Goal: Transaction & Acquisition: Purchase product/service

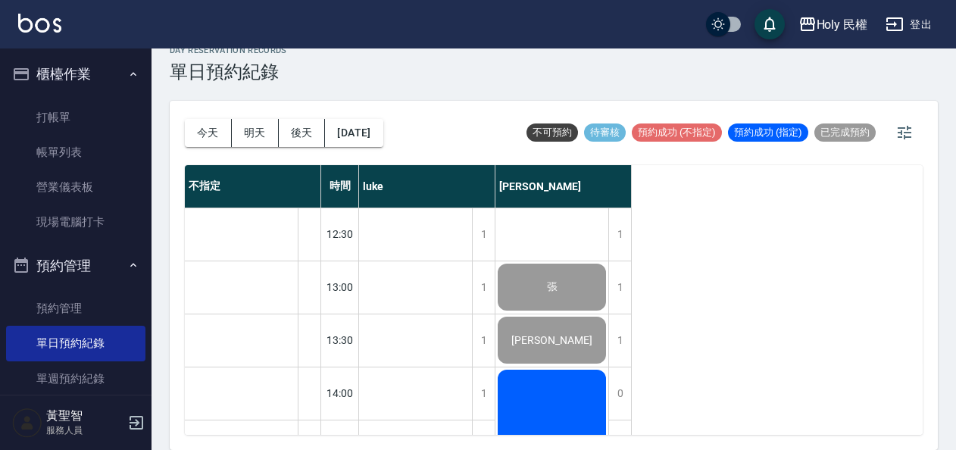
scroll to position [481, 0]
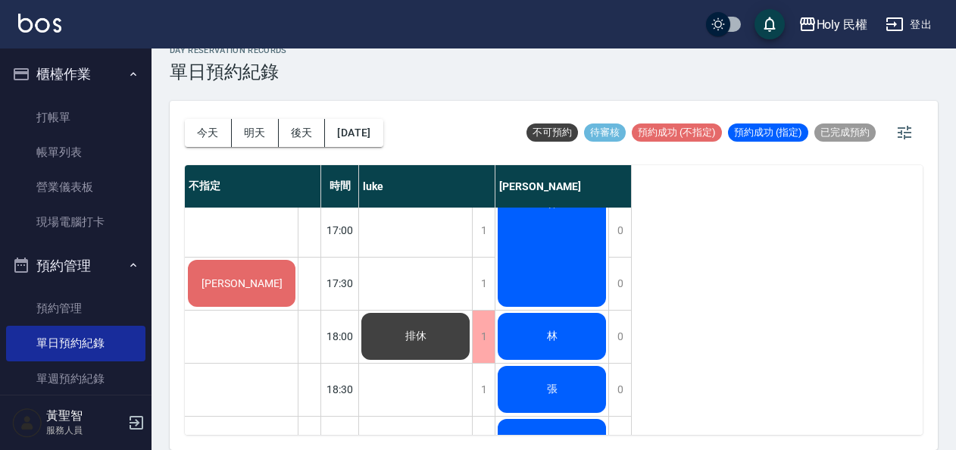
click at [685, 408] on div "不指定 時間 luke Ella 林琪堯 12:30 13:00 13:30 14:00 14:30 15:00 15:30 16:00 16:30 17:0…" at bounding box center [554, 300] width 738 height 270
click at [245, 124] on button "明天" at bounding box center [255, 133] width 47 height 28
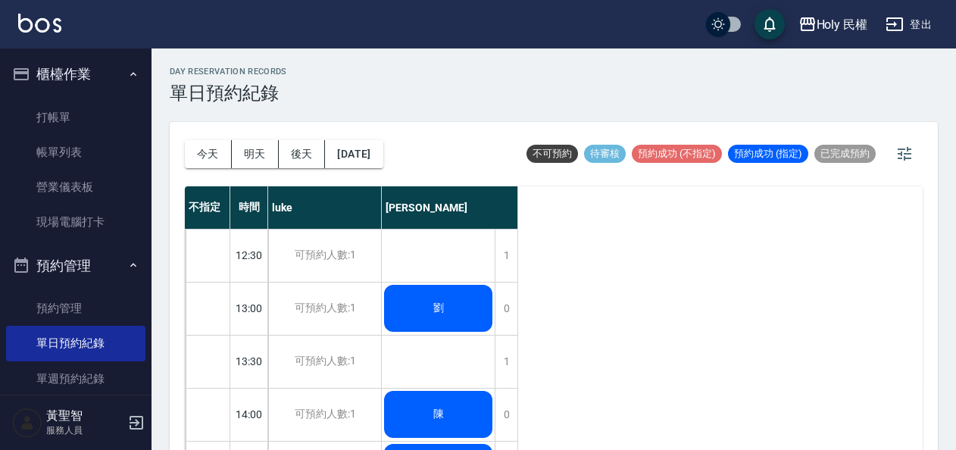
scroll to position [76, 0]
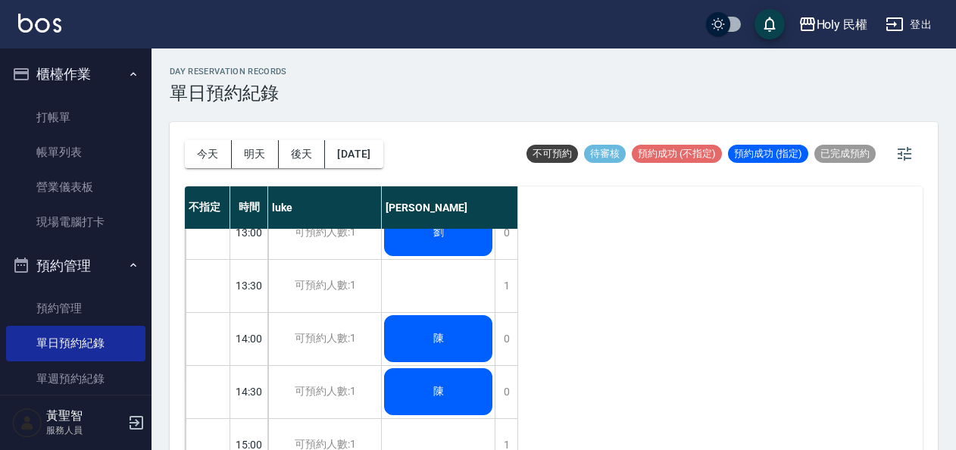
click at [423, 374] on div "陳" at bounding box center [438, 392] width 113 height 52
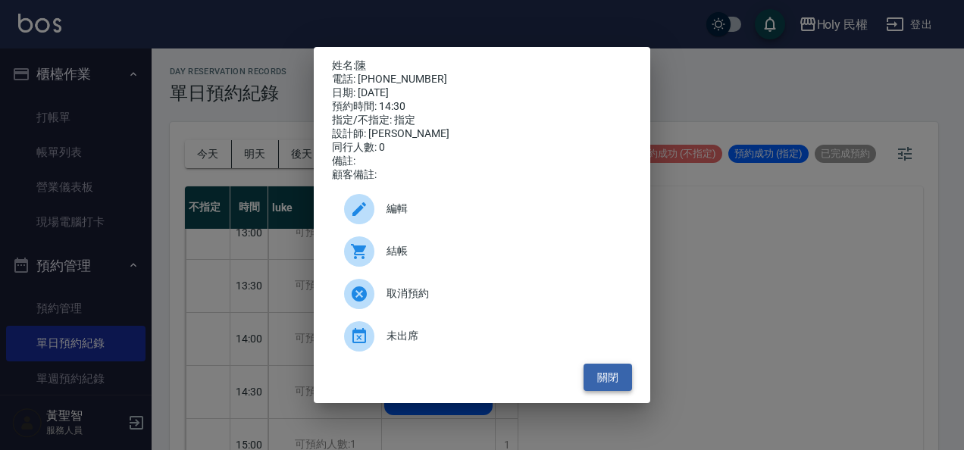
click at [608, 377] on button "關閉" at bounding box center [607, 378] width 48 height 28
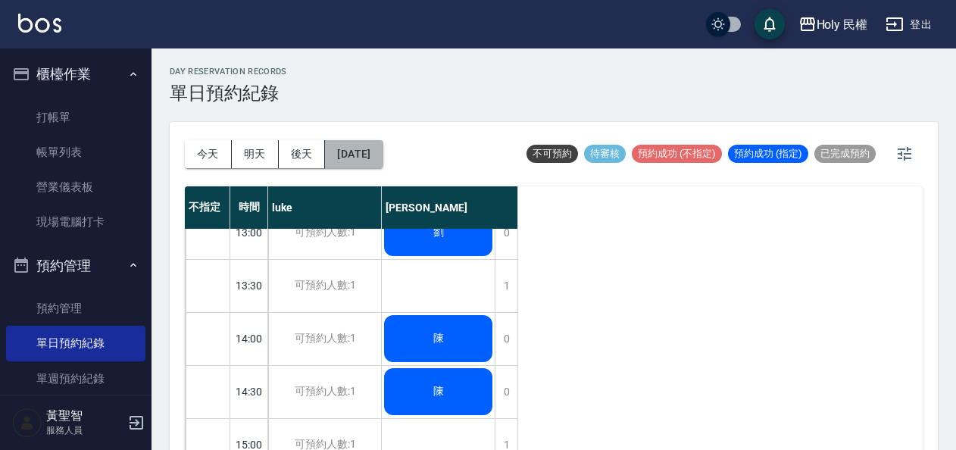
click at [380, 152] on button "2025/09/25" at bounding box center [354, 154] width 58 height 28
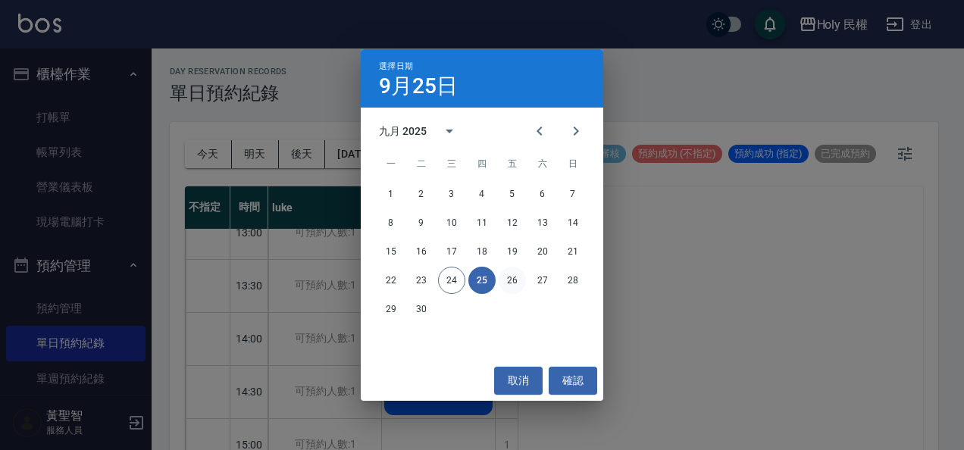
click at [514, 280] on button "26" at bounding box center [511, 280] width 27 height 27
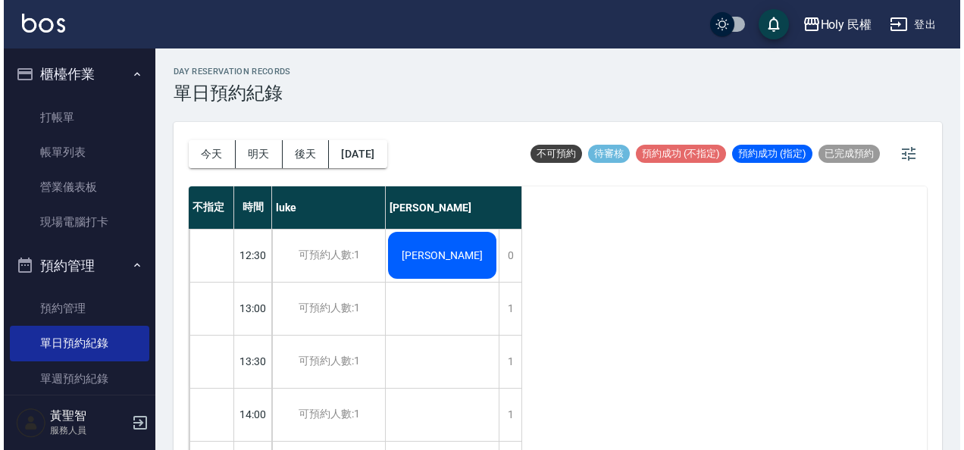
scroll to position [76, 0]
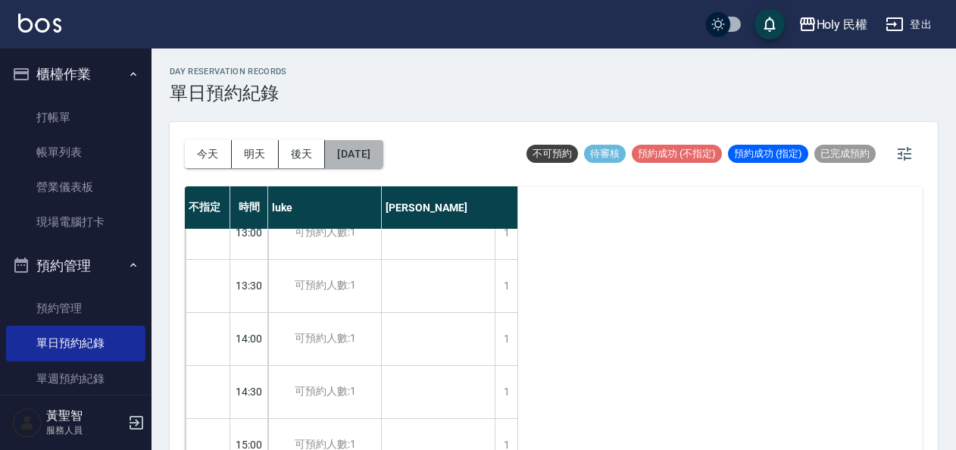
click at [383, 152] on button "2025/09/26" at bounding box center [354, 154] width 58 height 28
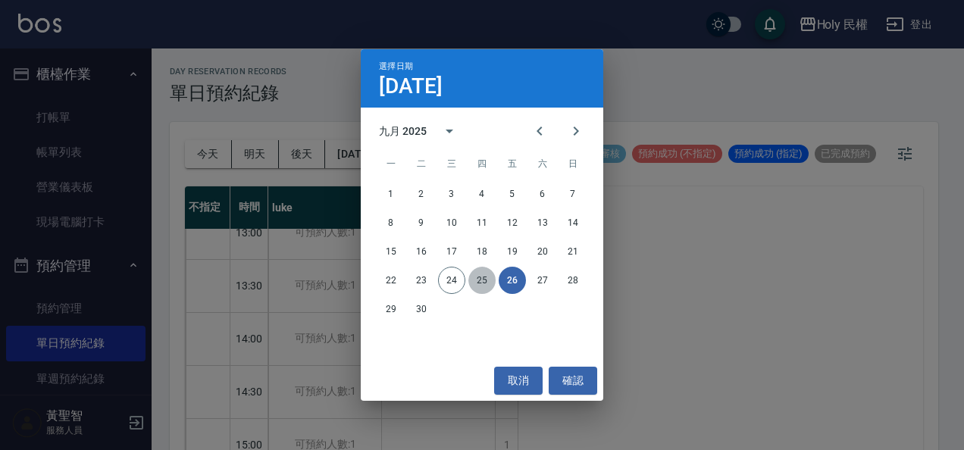
click at [473, 282] on button "25" at bounding box center [481, 280] width 27 height 27
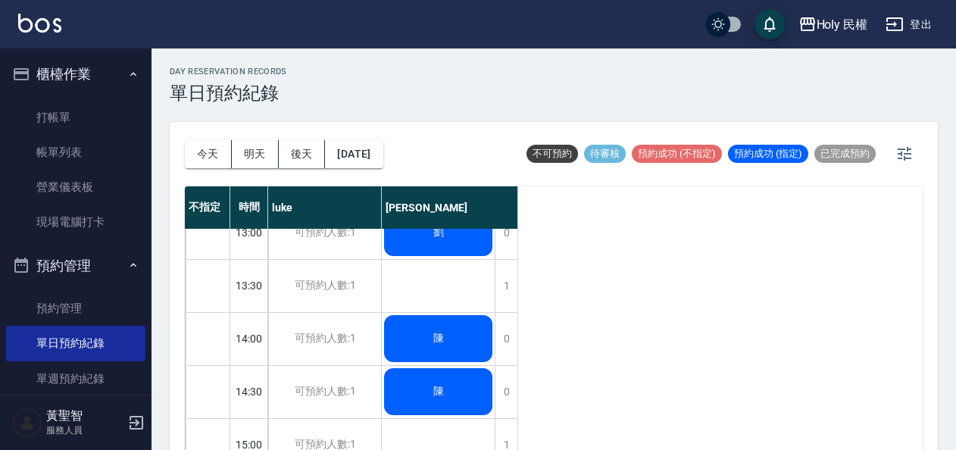
click at [436, 405] on div "陳" at bounding box center [438, 392] width 113 height 52
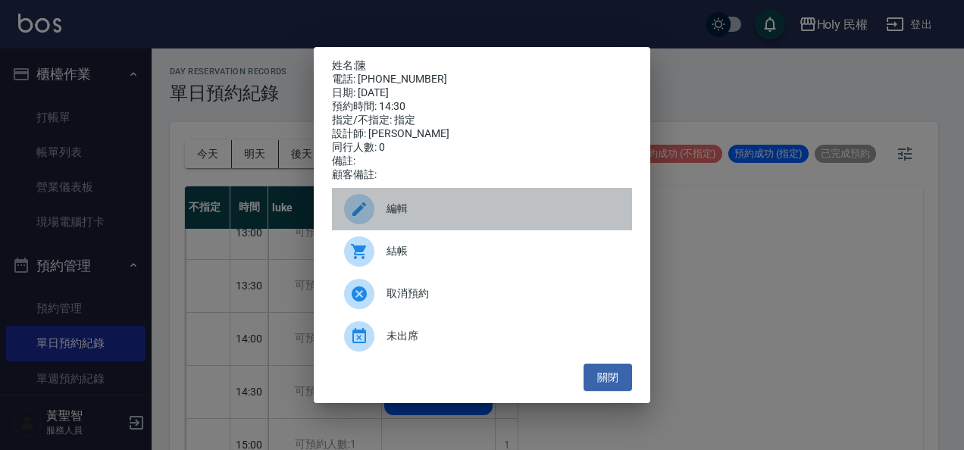
click at [420, 209] on span "編輯" at bounding box center [502, 209] width 233 height 16
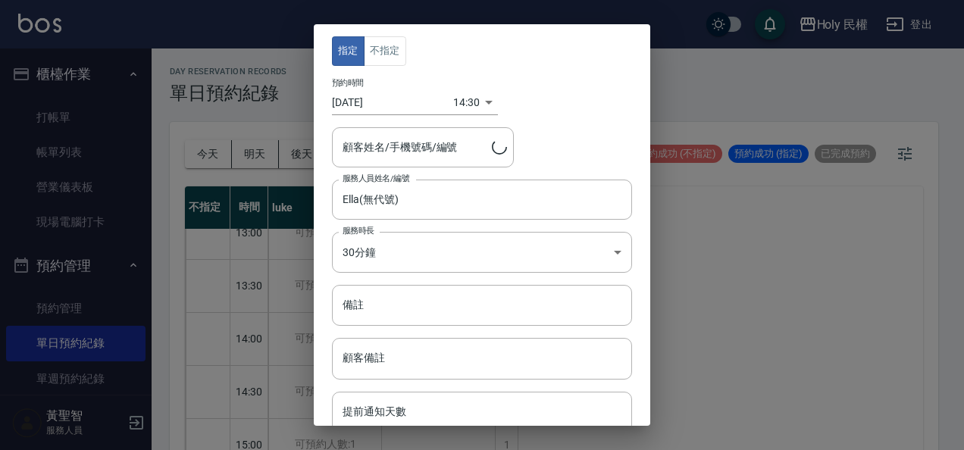
type input "陳/0916986693/"
click at [419, 102] on input "2025/09/25" at bounding box center [392, 102] width 121 height 25
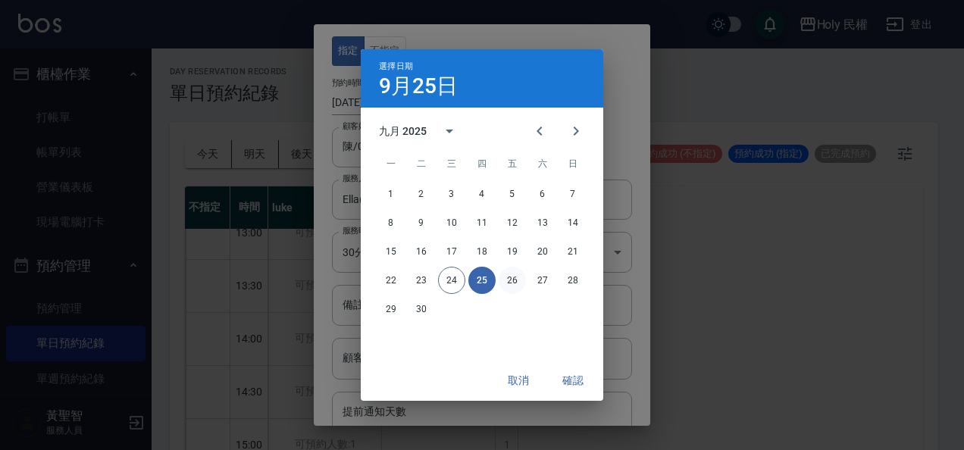
click at [509, 270] on button "26" at bounding box center [511, 280] width 27 height 27
type input "2025/09/26"
type input "1758868200000"
click at [570, 377] on button "確認" at bounding box center [572, 381] width 48 height 28
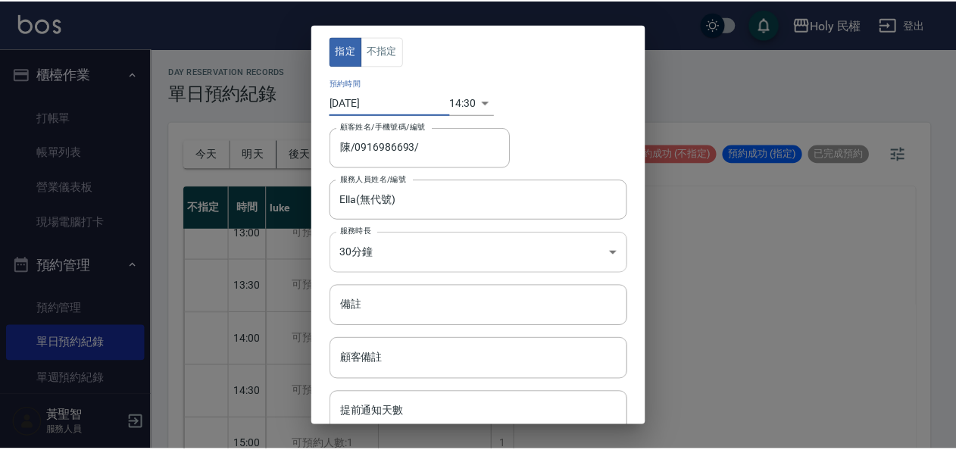
scroll to position [89, 0]
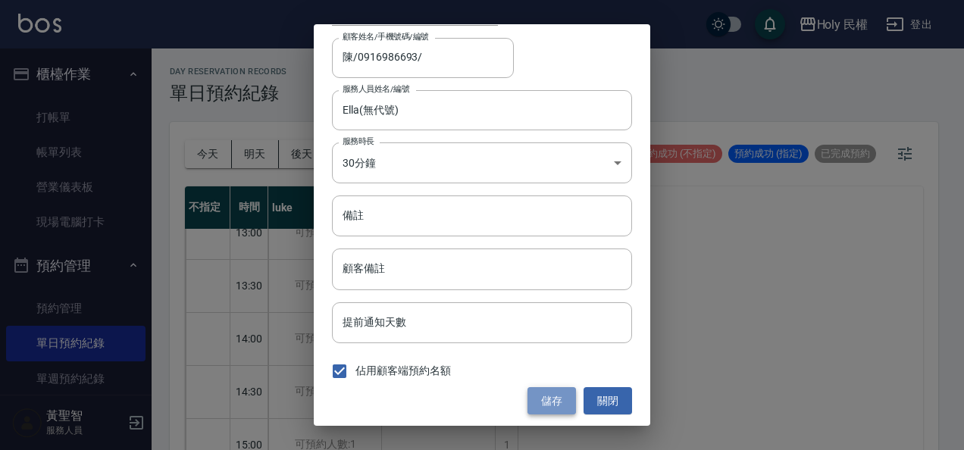
click at [559, 403] on button "儲存" at bounding box center [551, 401] width 48 height 28
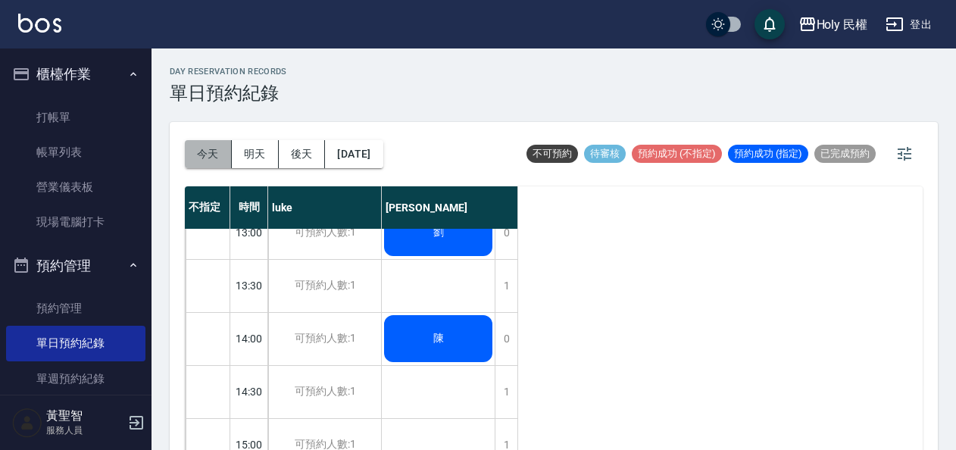
click at [194, 156] on button "今天" at bounding box center [208, 154] width 47 height 28
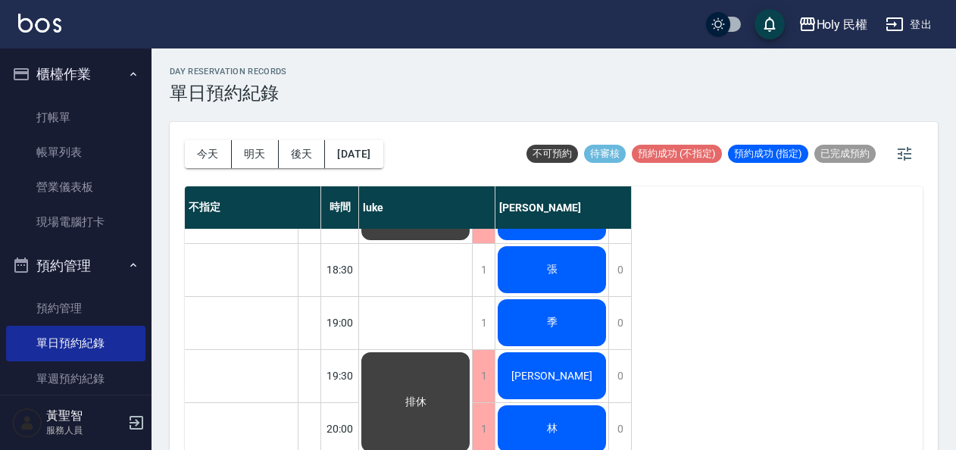
scroll to position [557, 0]
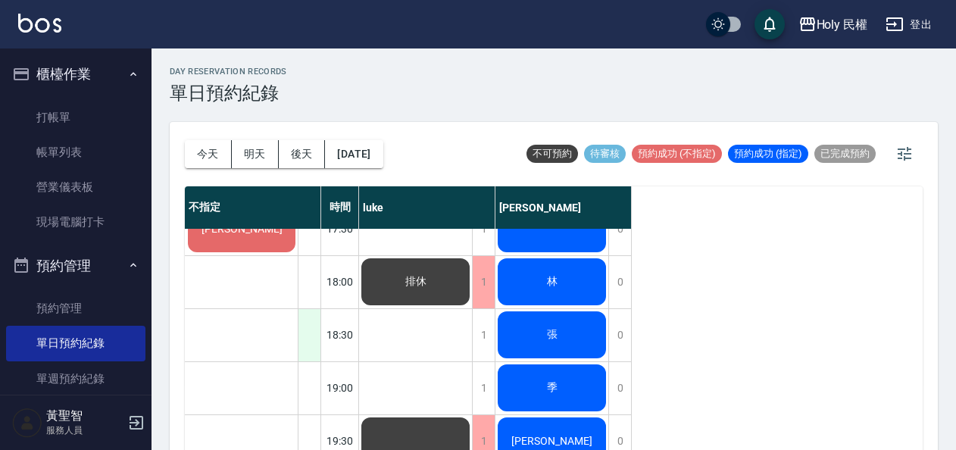
click at [301, 329] on div at bounding box center [309, 335] width 23 height 52
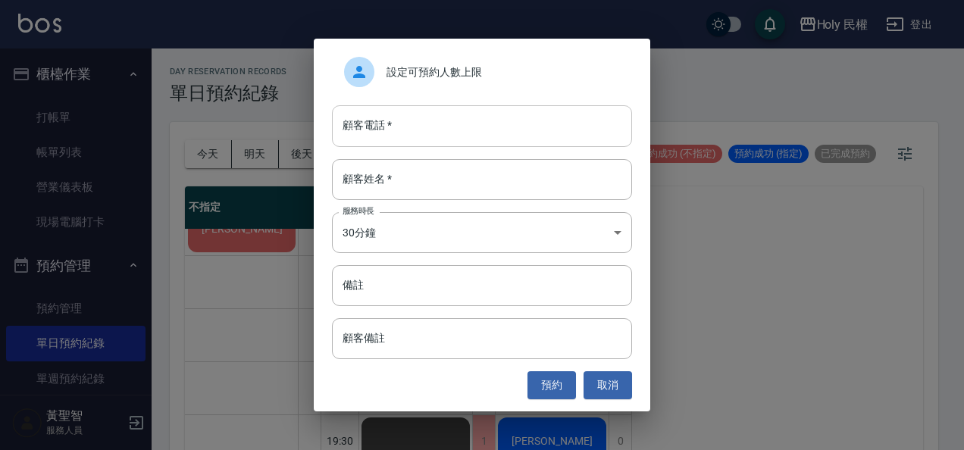
click at [467, 133] on input "顧客電話   *" at bounding box center [482, 125] width 300 height 41
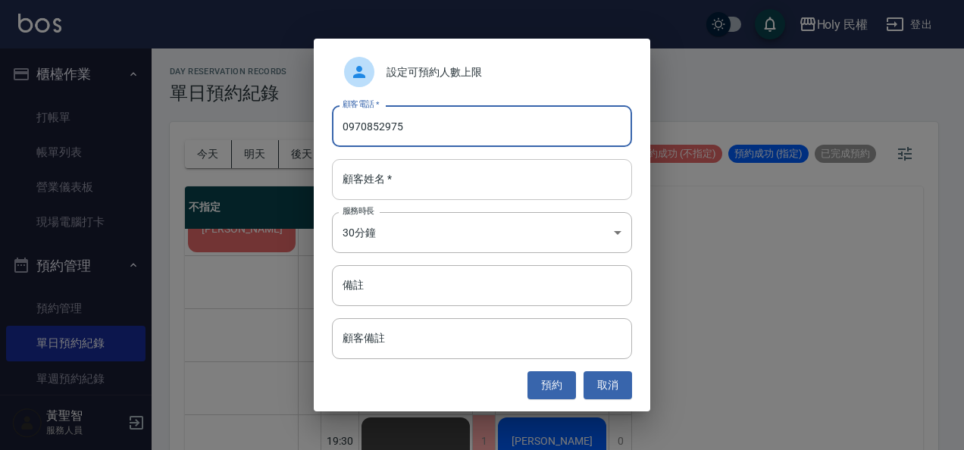
type input "0970852975"
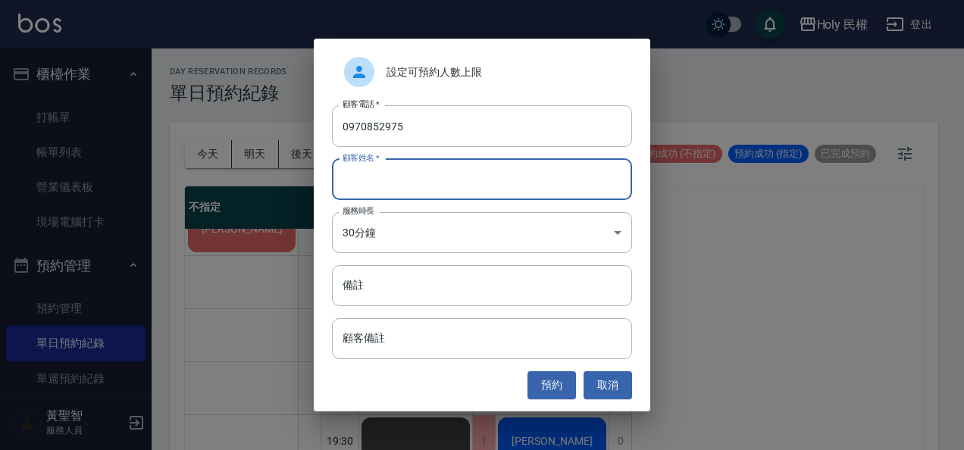
click at [458, 180] on input "顧客姓名   *" at bounding box center [482, 179] width 300 height 41
type input "范"
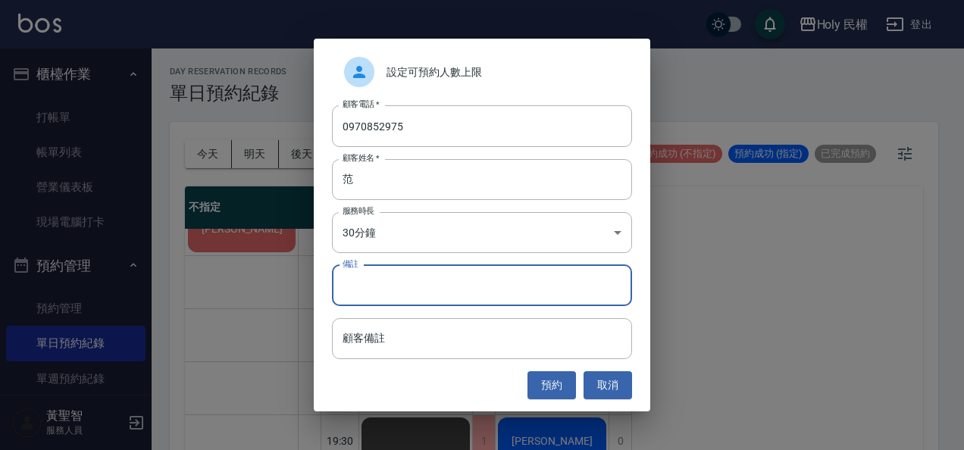
click at [486, 278] on input "備註" at bounding box center [482, 285] width 300 height 41
type input "349"
click at [556, 376] on button "預約" at bounding box center [551, 385] width 48 height 28
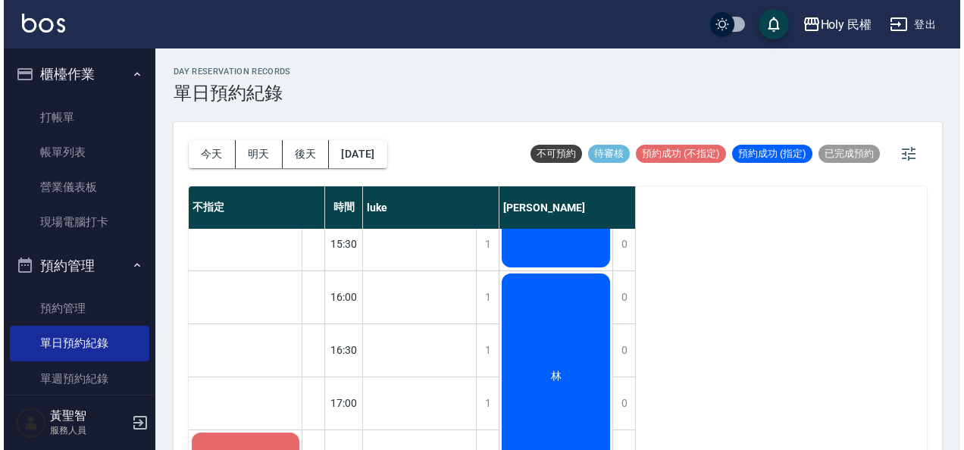
scroll to position [481, 0]
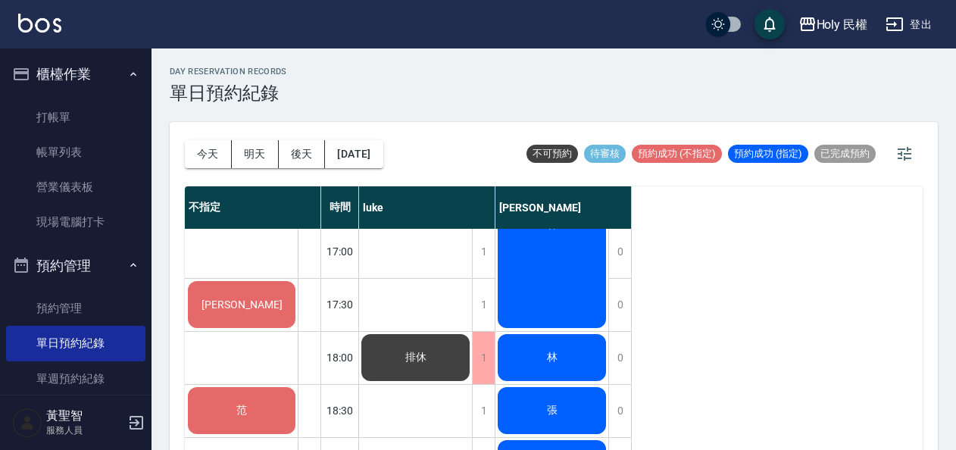
click at [257, 305] on span "[PERSON_NAME]" at bounding box center [241, 304] width 87 height 12
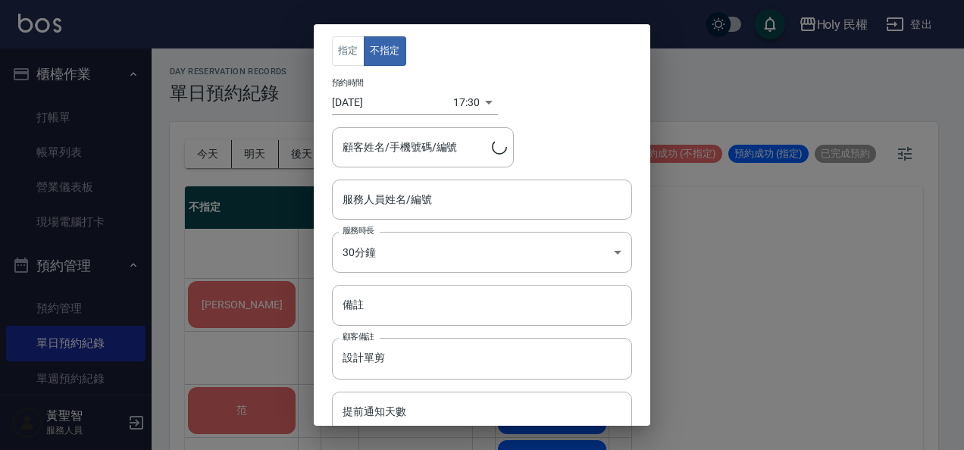
type input "林琪堯/0928909453"
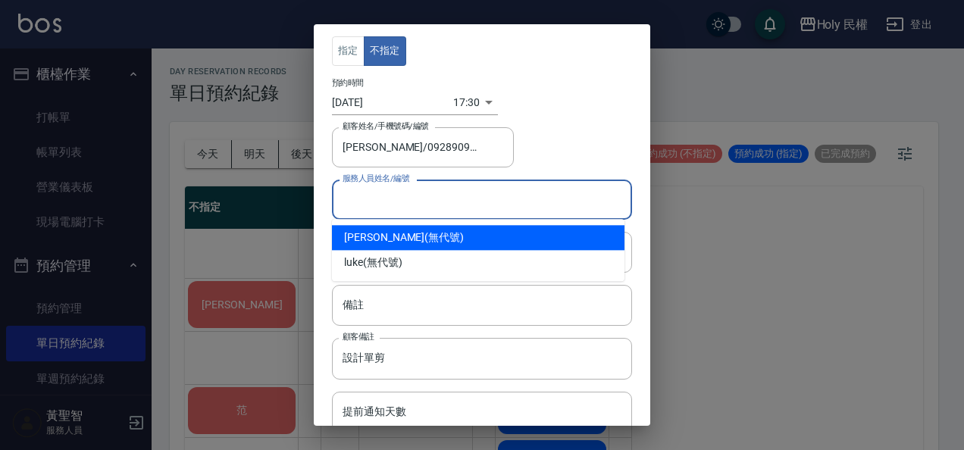
click at [461, 203] on input "服務人員姓名/編號" at bounding box center [482, 199] width 286 height 27
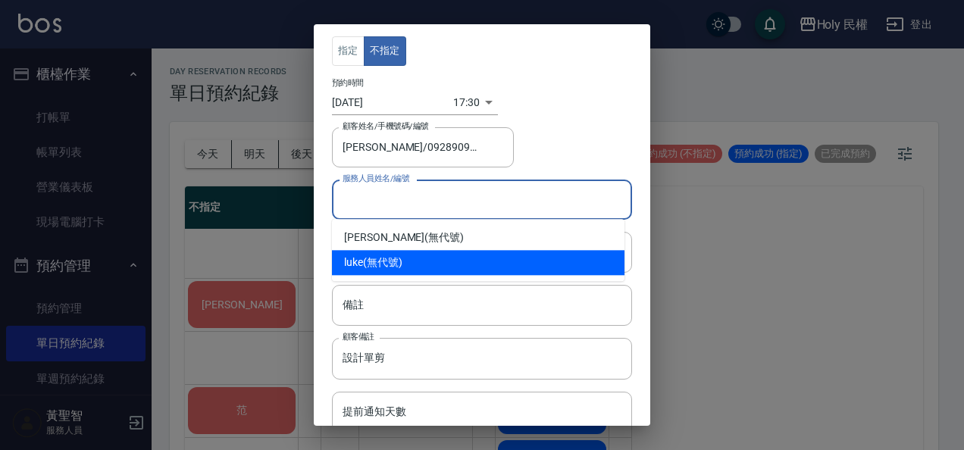
click at [401, 255] on div "luke (無代號)" at bounding box center [478, 262] width 292 height 25
type input "luke(無代號)"
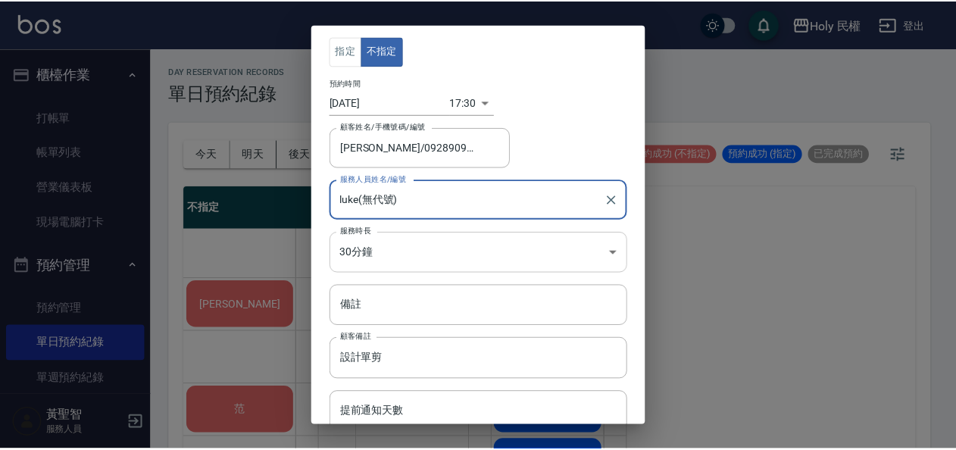
scroll to position [58, 0]
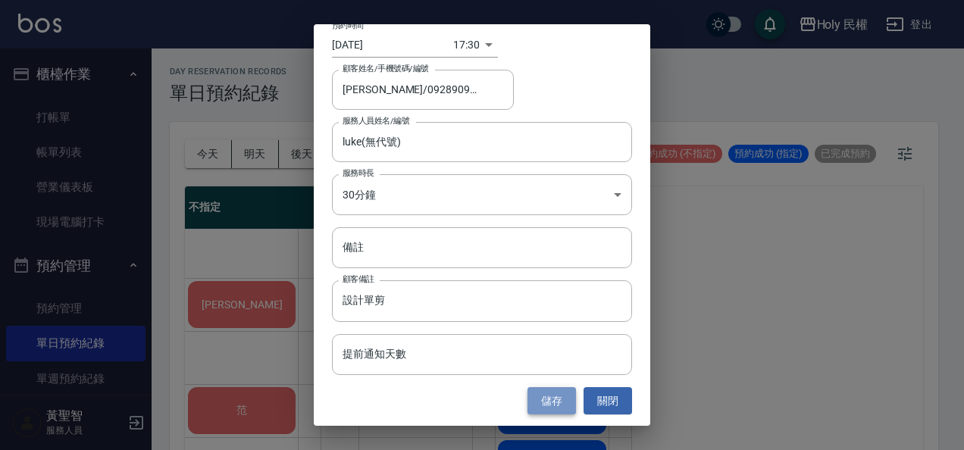
click at [541, 395] on button "儲存" at bounding box center [551, 401] width 48 height 28
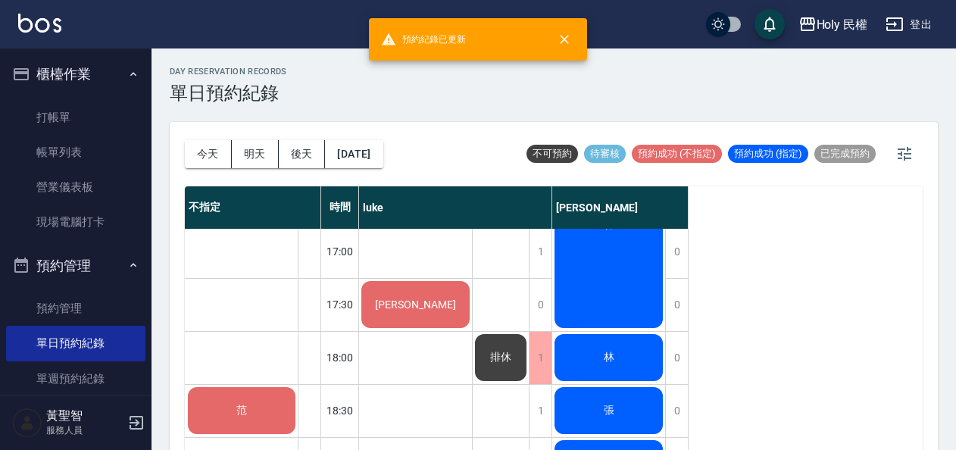
click at [393, 300] on div "[PERSON_NAME]" at bounding box center [415, 305] width 113 height 52
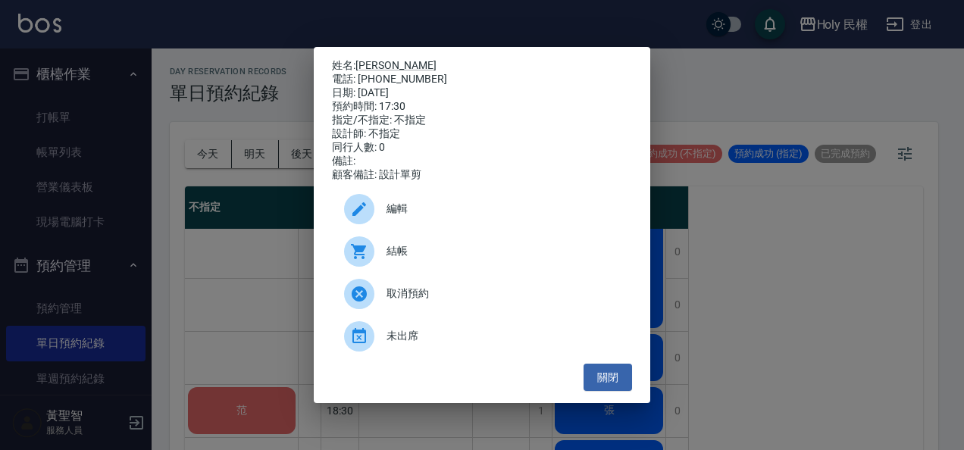
click at [396, 270] on div "結帳" at bounding box center [482, 251] width 300 height 42
click at [610, 383] on button "關閉" at bounding box center [607, 378] width 48 height 28
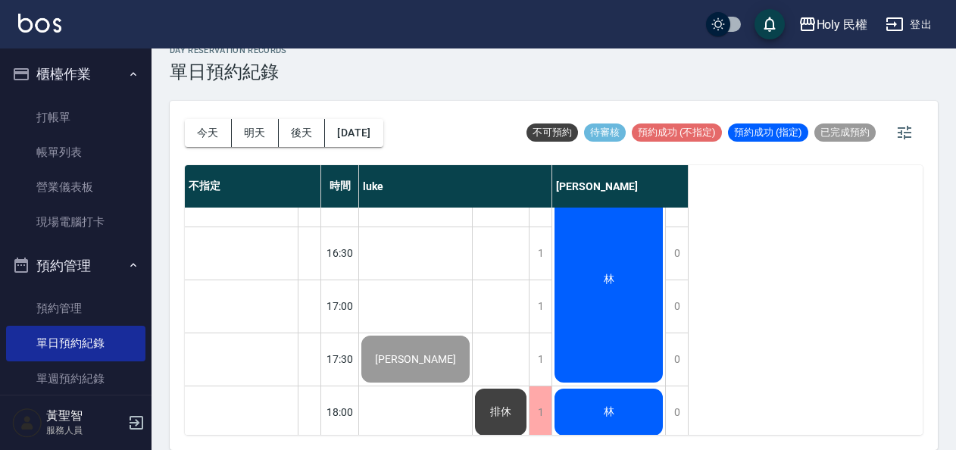
scroll to position [481, 0]
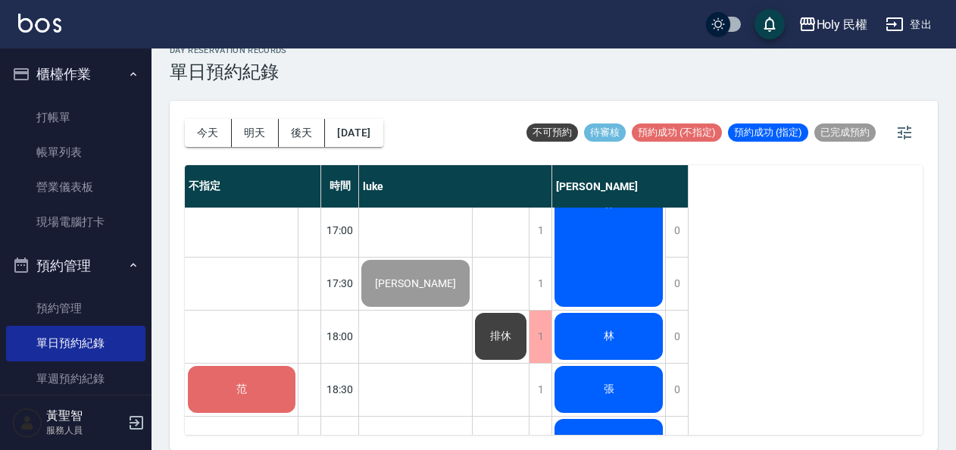
click at [616, 386] on span "張" at bounding box center [609, 390] width 17 height 14
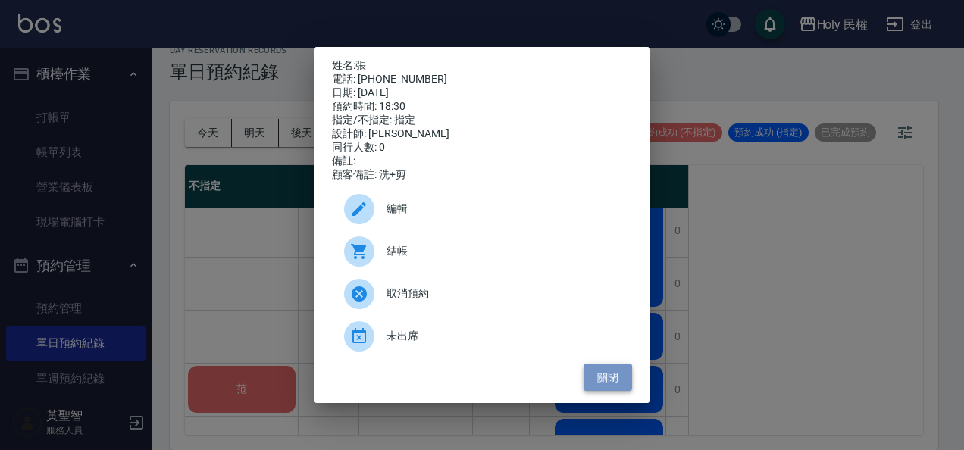
click at [617, 386] on button "關閉" at bounding box center [607, 378] width 48 height 28
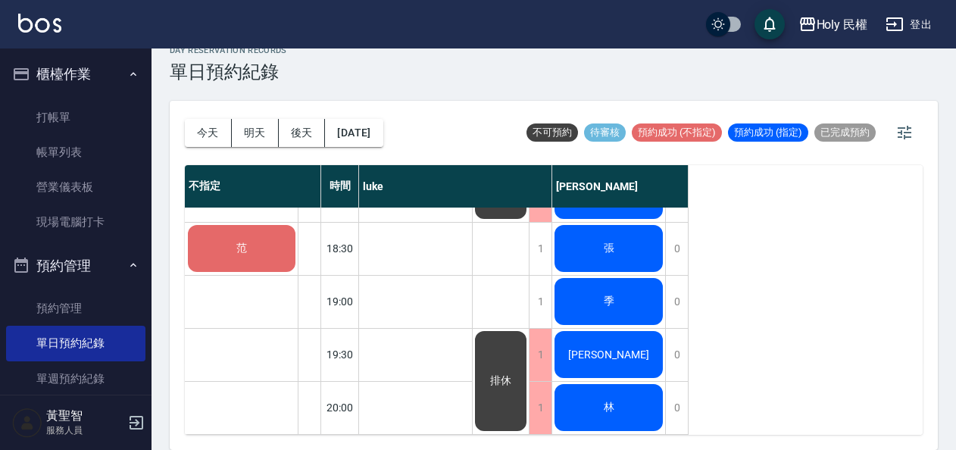
scroll to position [557, 0]
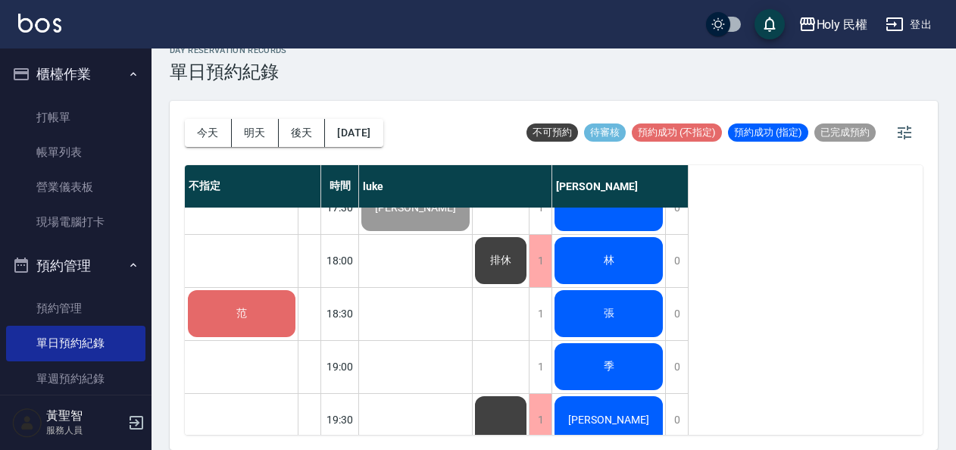
click at [664, 246] on div "林" at bounding box center [608, 261] width 113 height 52
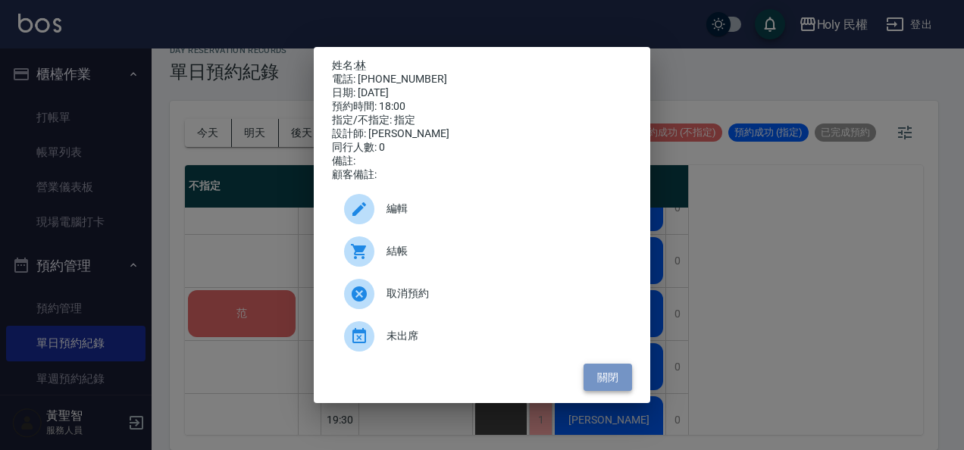
click at [612, 390] on button "關閉" at bounding box center [607, 378] width 48 height 28
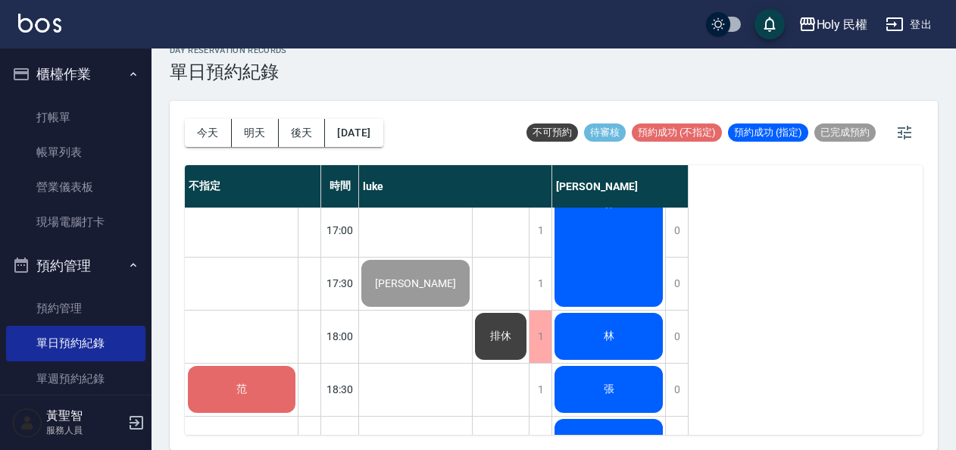
scroll to position [405, 0]
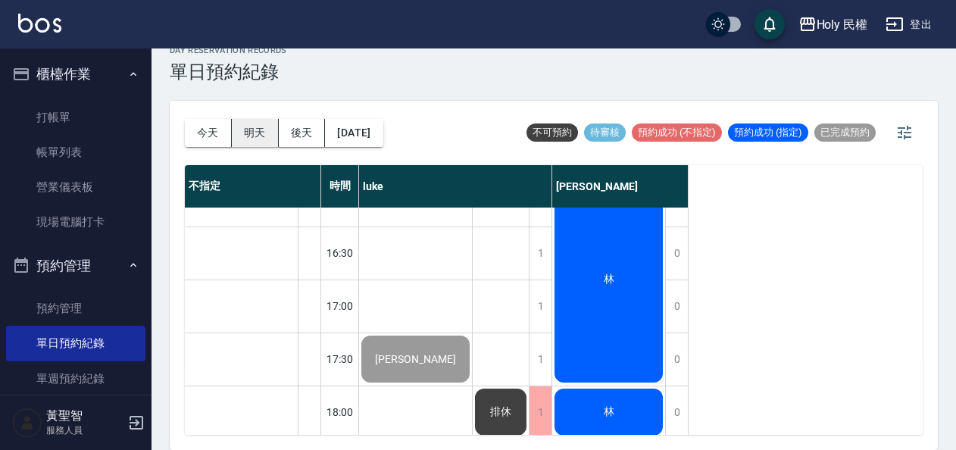
click at [244, 132] on button "明天" at bounding box center [255, 133] width 47 height 28
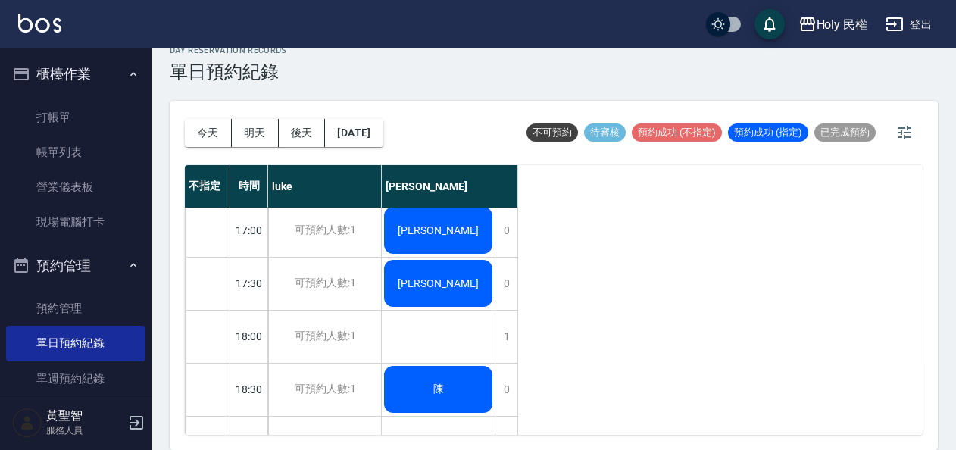
scroll to position [557, 0]
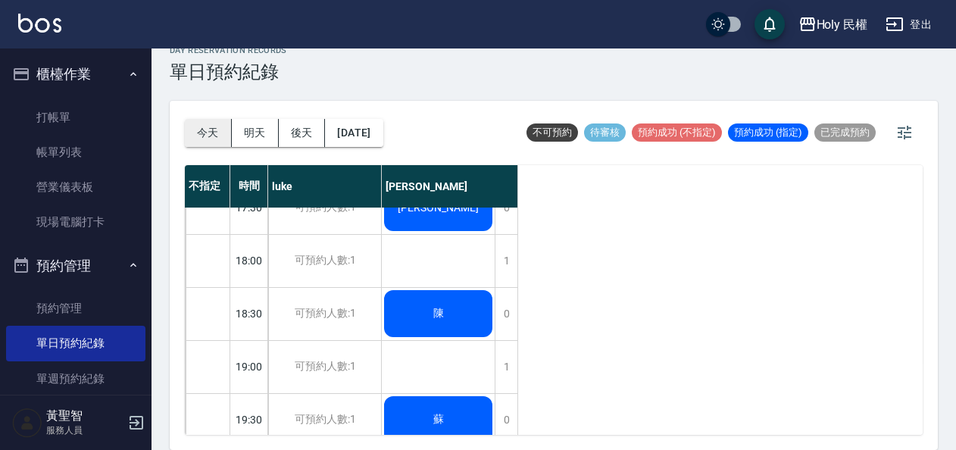
click at [210, 141] on button "今天" at bounding box center [208, 133] width 47 height 28
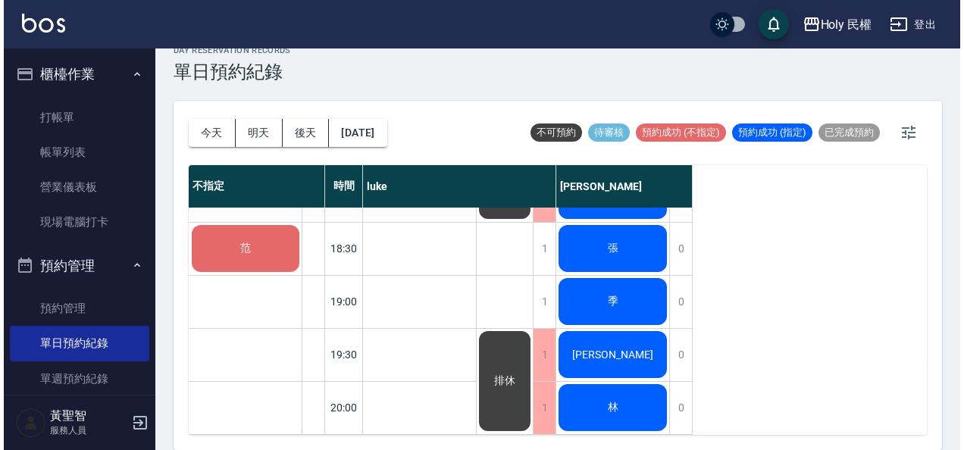
scroll to position [557, 0]
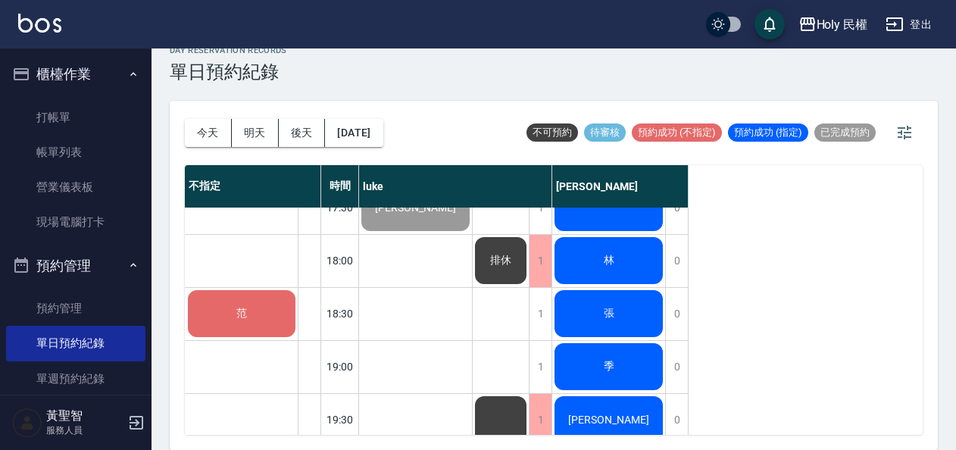
click at [245, 311] on span "范" at bounding box center [241, 314] width 17 height 14
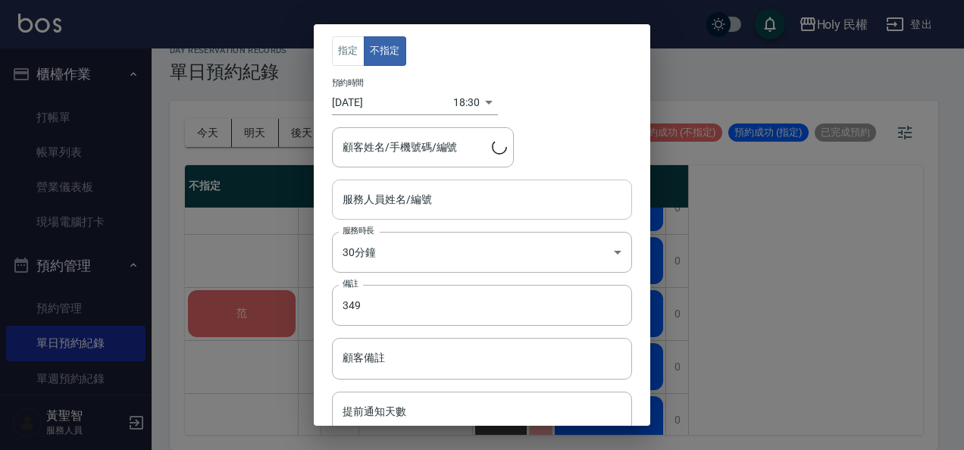
click at [430, 193] on input "服務人員姓名/編號" at bounding box center [482, 199] width 286 height 27
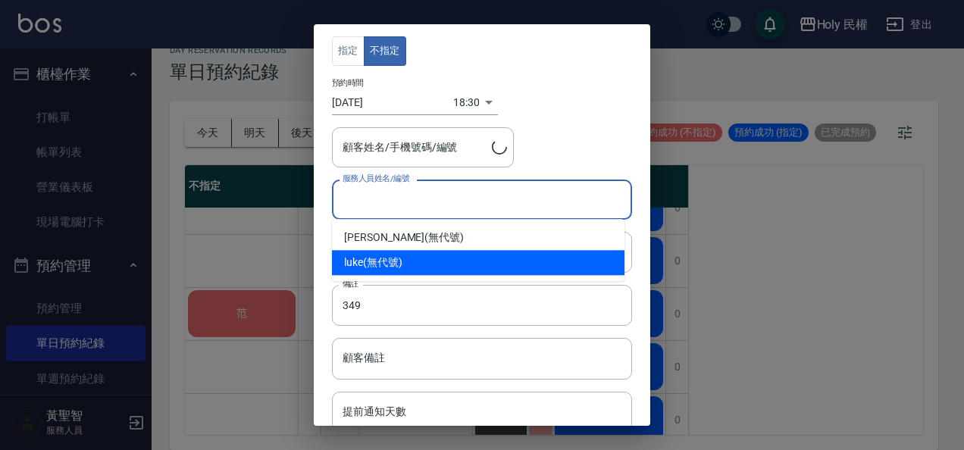
click at [401, 262] on div "luke (無代號)" at bounding box center [478, 262] width 292 height 25
type input "luke(無代號)"
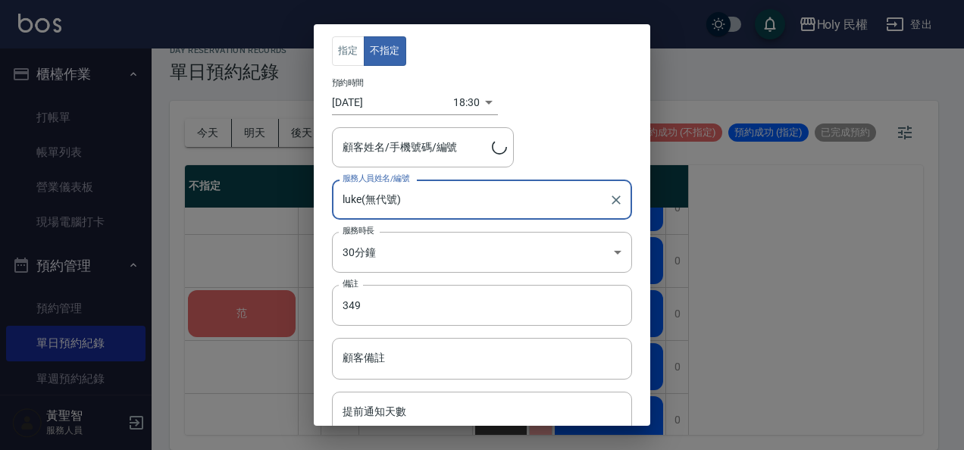
type input "范/0970852975"
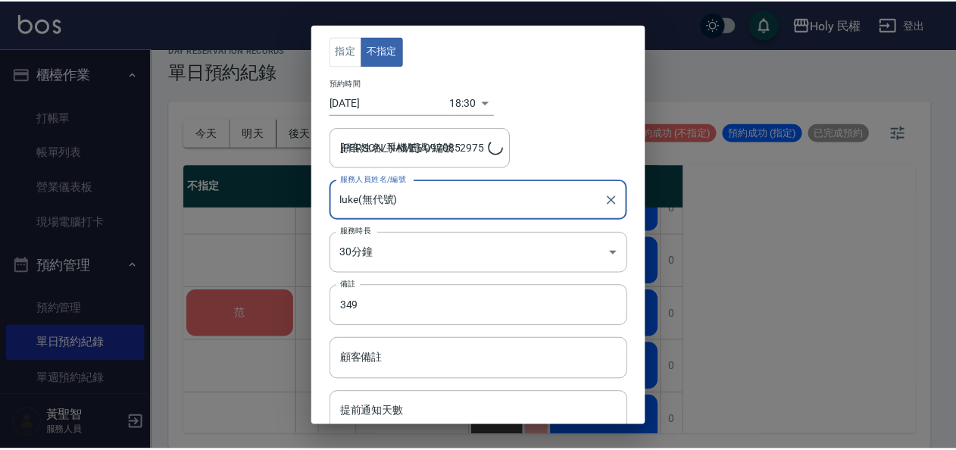
scroll to position [58, 0]
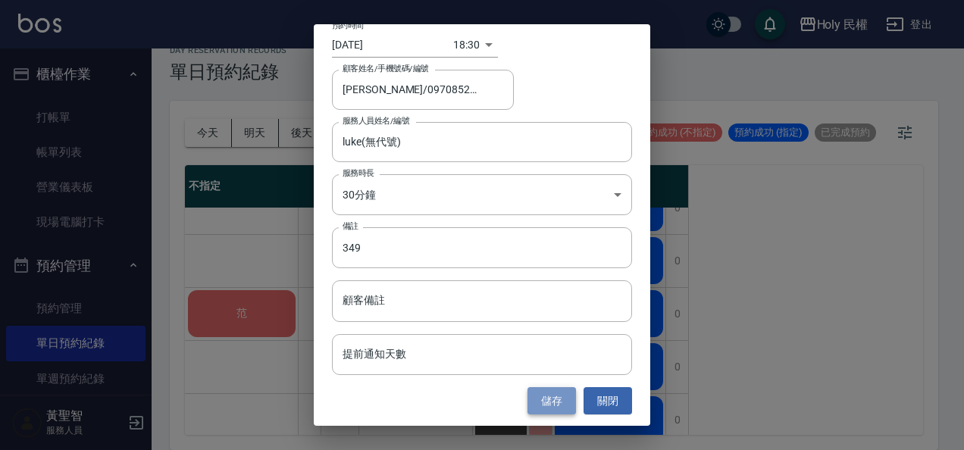
click at [545, 398] on button "儲存" at bounding box center [551, 401] width 48 height 28
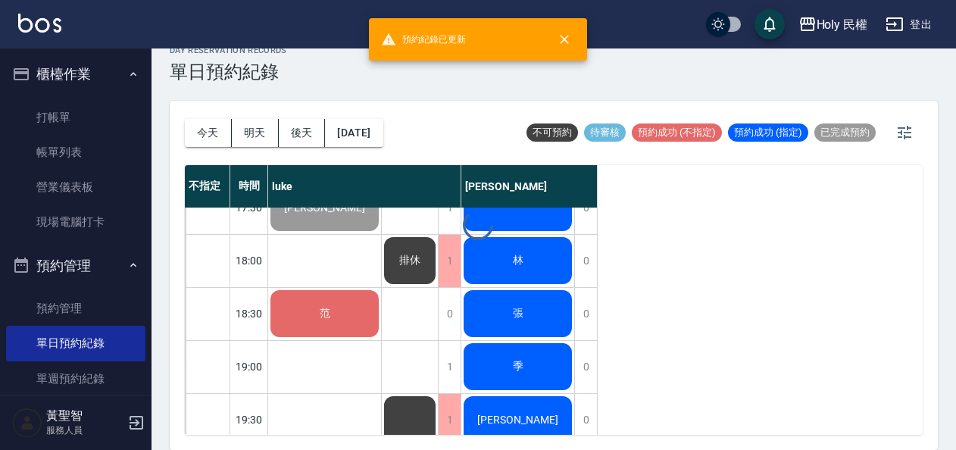
click at [336, 325] on div at bounding box center [478, 225] width 956 height 450
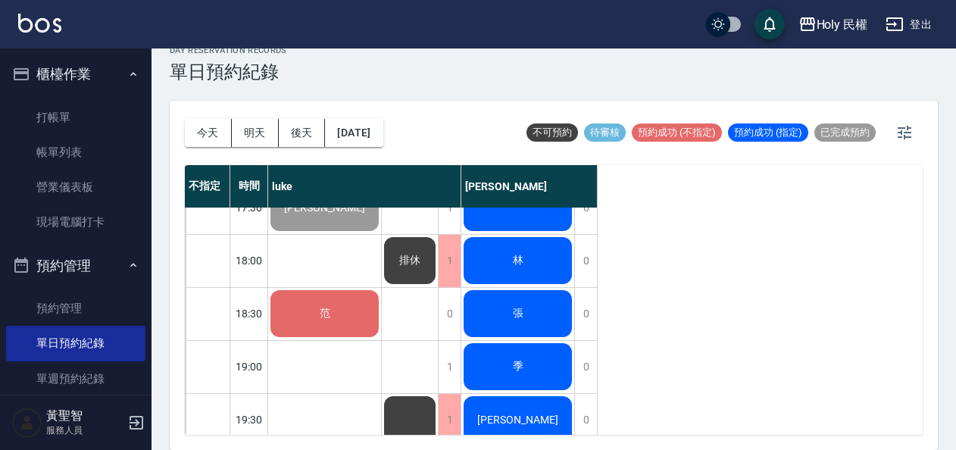
click at [336, 306] on div "范" at bounding box center [324, 314] width 113 height 52
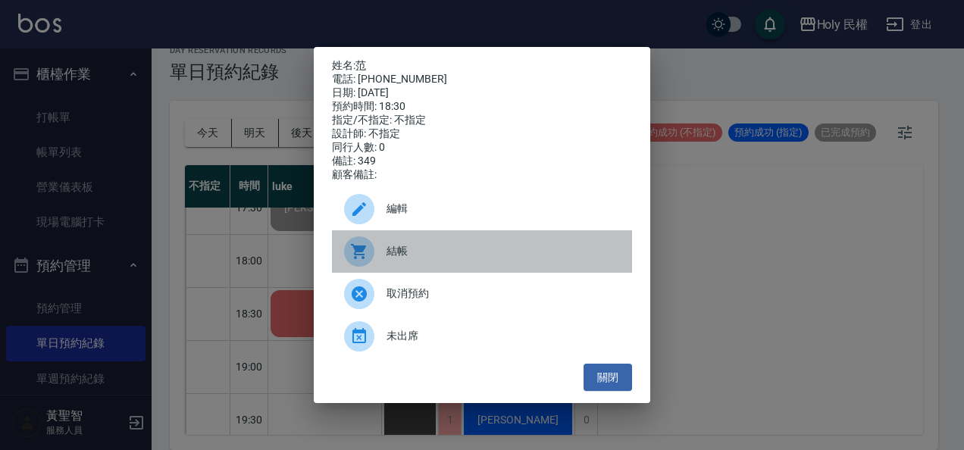
click at [423, 259] on span "結帳" at bounding box center [502, 251] width 233 height 16
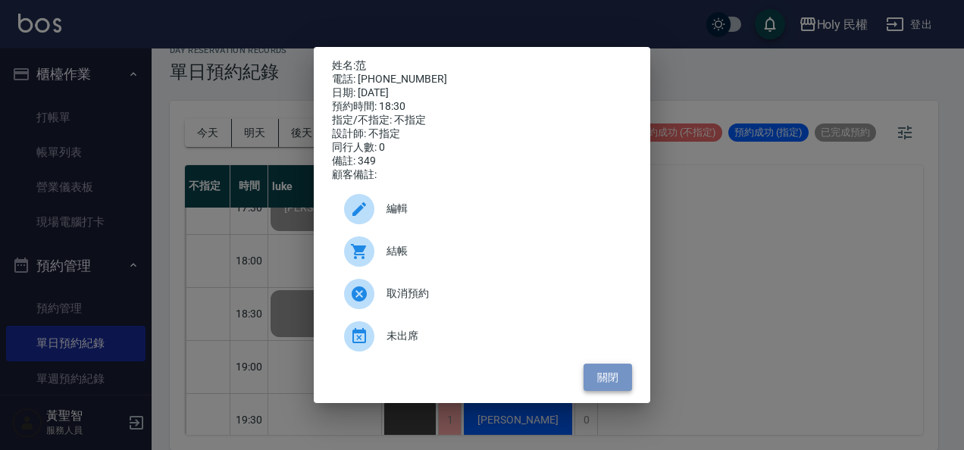
click at [588, 392] on button "關閉" at bounding box center [607, 378] width 48 height 28
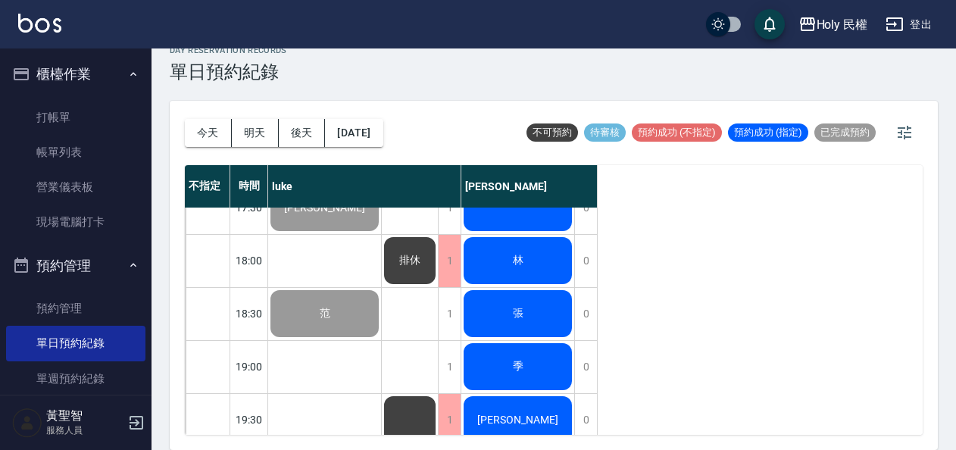
scroll to position [633, 0]
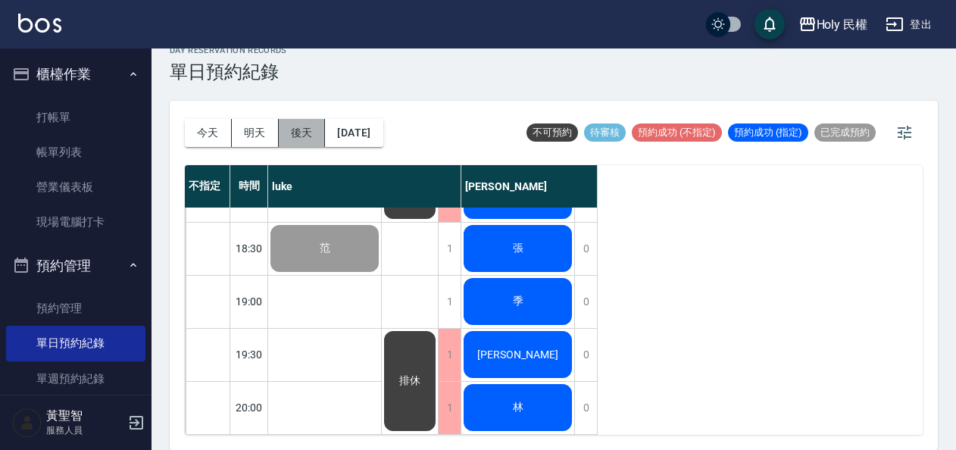
click at [309, 133] on button "後天" at bounding box center [302, 133] width 47 height 28
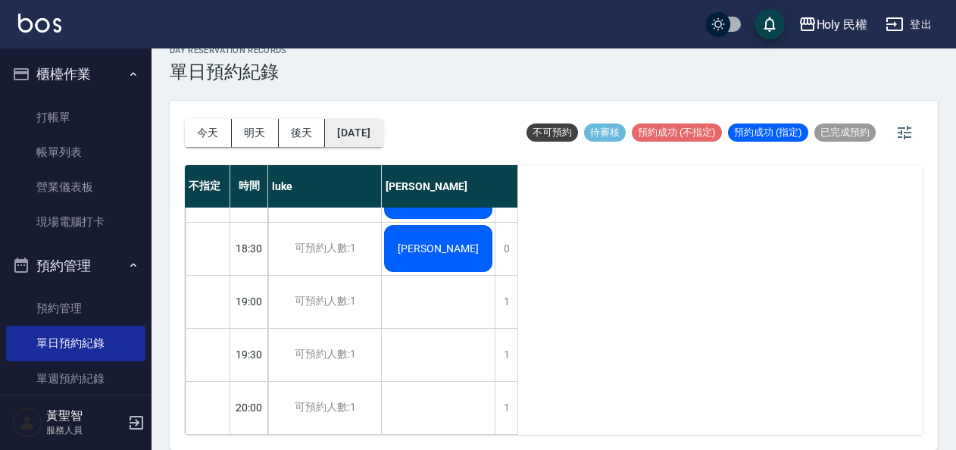
click at [355, 128] on button "2025/09/26" at bounding box center [354, 133] width 58 height 28
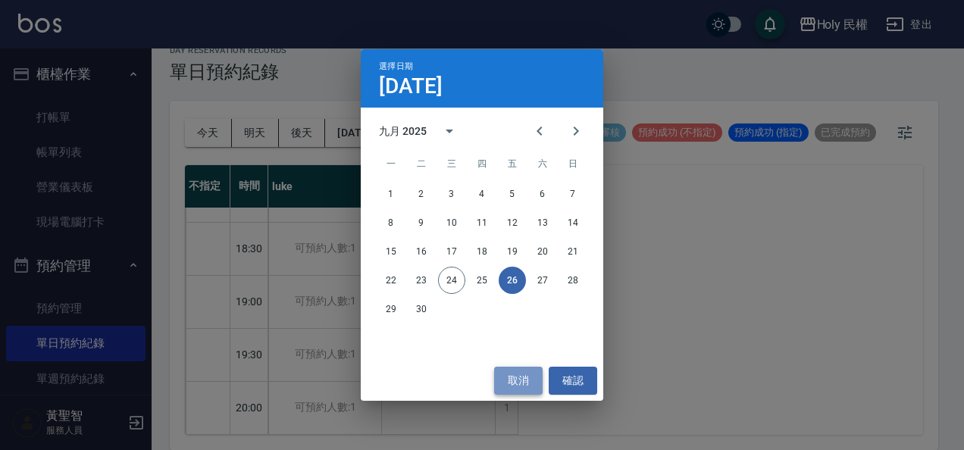
click at [540, 376] on button "取消" at bounding box center [518, 381] width 48 height 28
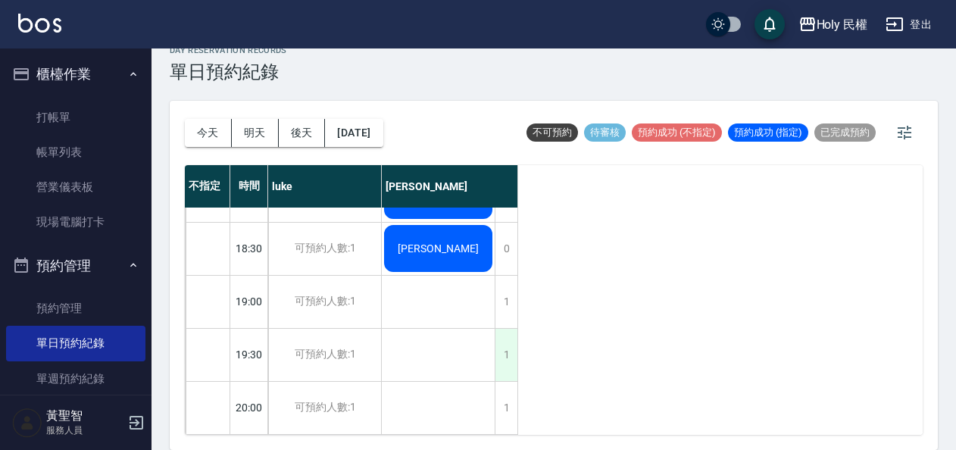
click at [511, 351] on div "1" at bounding box center [506, 355] width 23 height 52
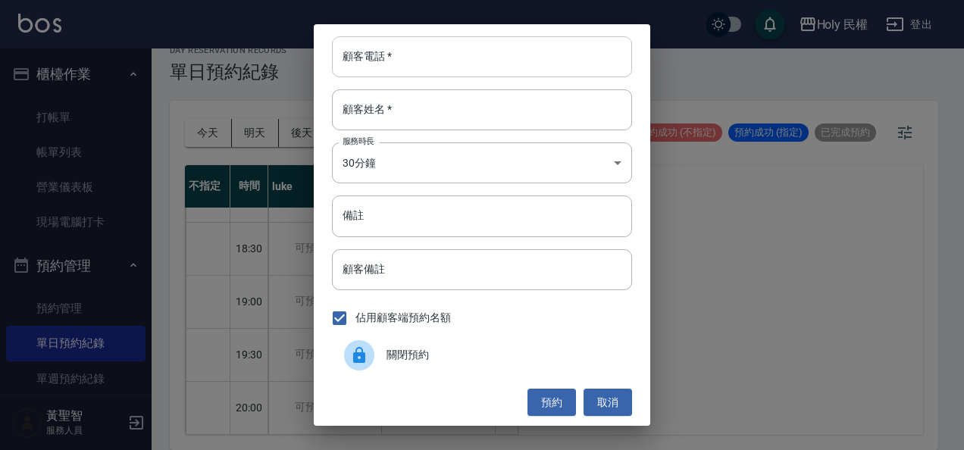
click at [570, 67] on input "顧客電話   *" at bounding box center [482, 56] width 300 height 41
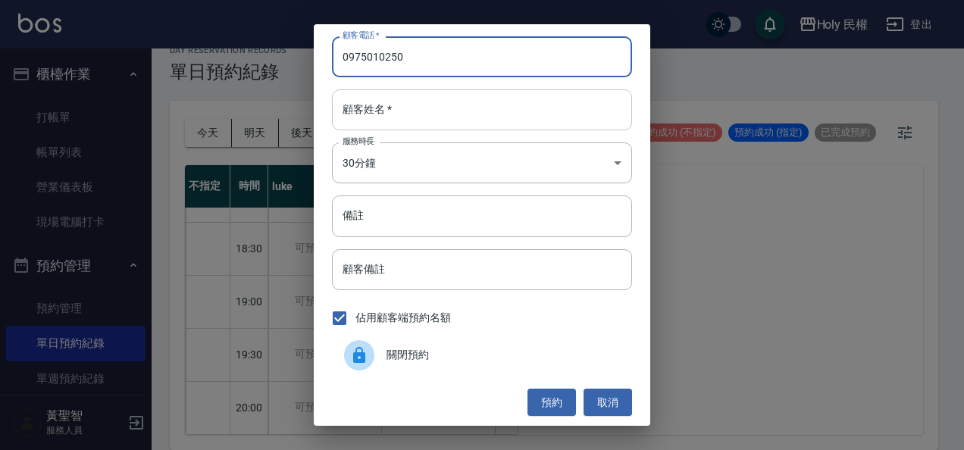
type input "0975010250"
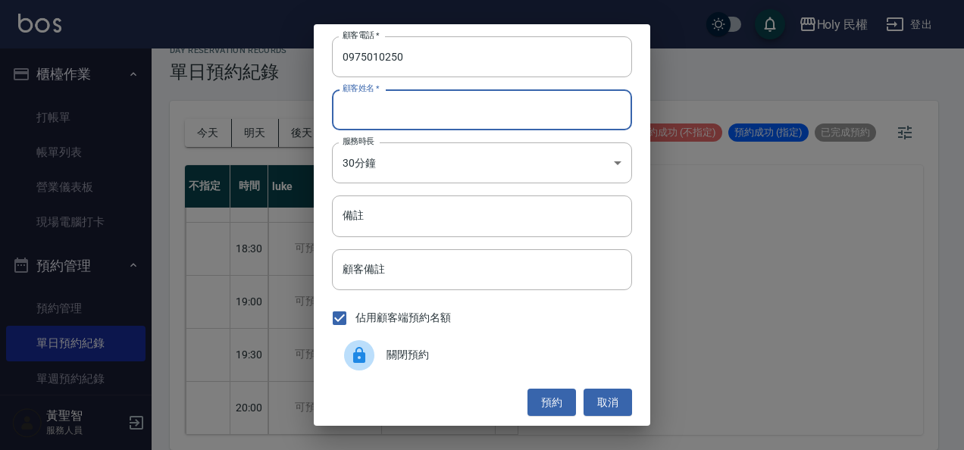
click at [556, 106] on input "顧客姓名   *" at bounding box center [482, 109] width 300 height 41
type input "楊"
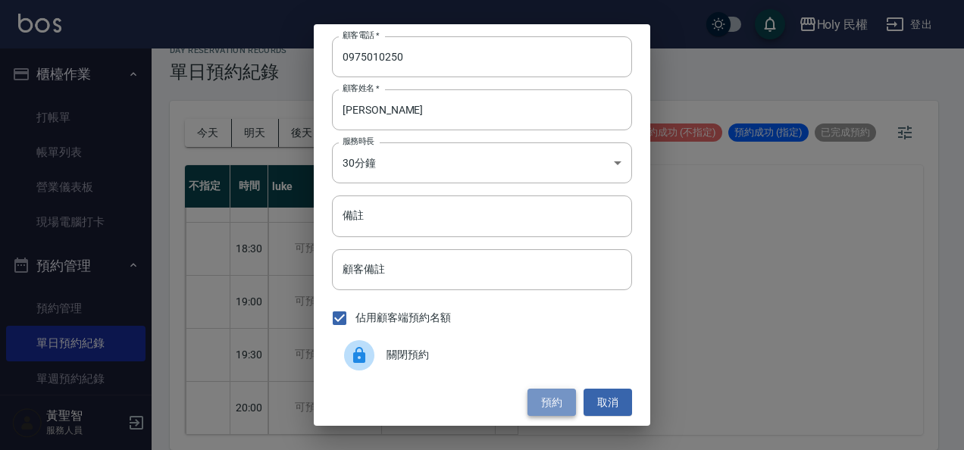
click at [543, 406] on button "預約" at bounding box center [551, 403] width 48 height 28
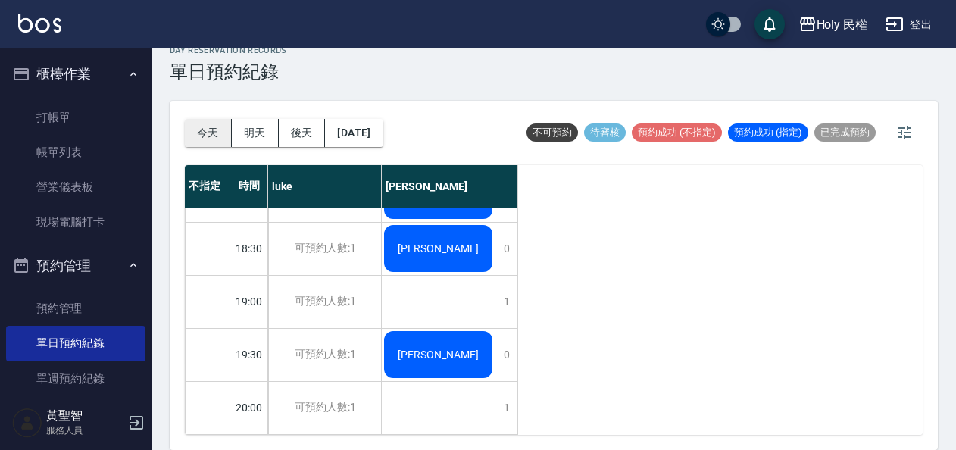
click at [208, 130] on button "今天" at bounding box center [208, 133] width 47 height 28
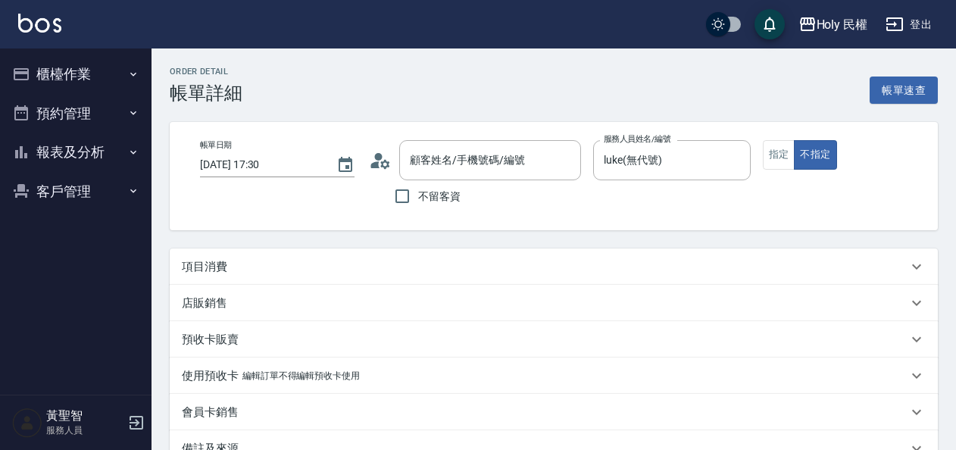
type input "[PERSON_NAME]/0928909453/null"
click at [438, 276] on div "項目消費" at bounding box center [554, 266] width 768 height 36
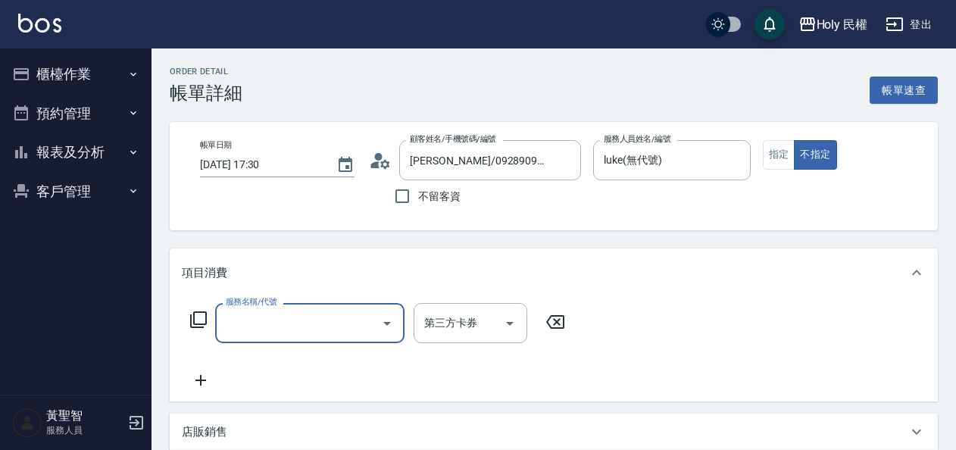
click at [289, 333] on input "服務名稱/代號" at bounding box center [298, 323] width 153 height 27
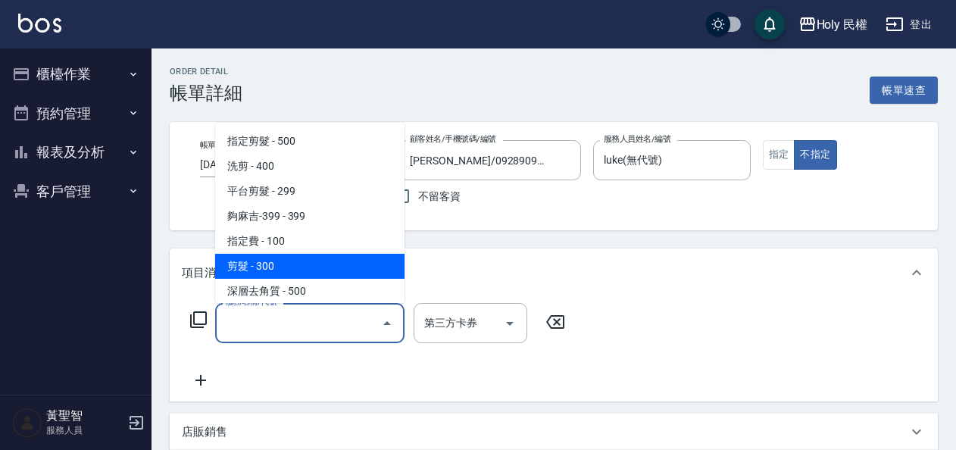
click at [261, 272] on span "剪髮 - 300" at bounding box center [309, 266] width 189 height 25
type input "剪髮(C02)"
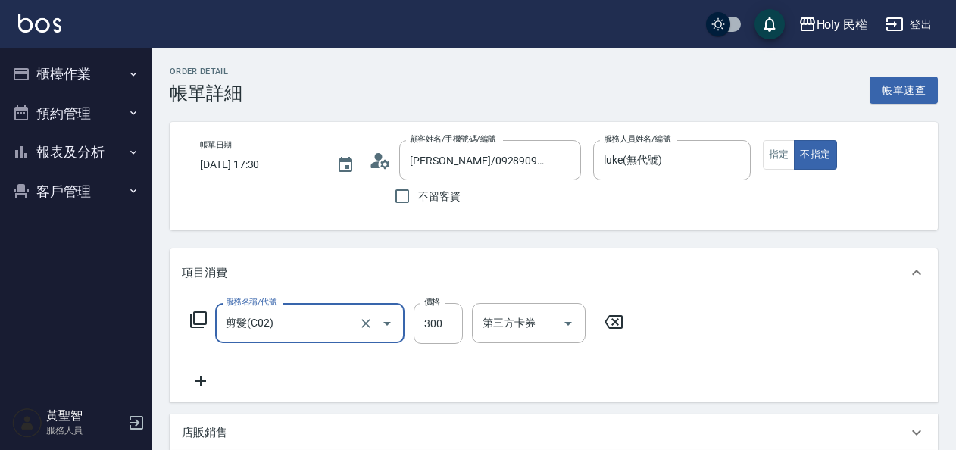
scroll to position [303, 0]
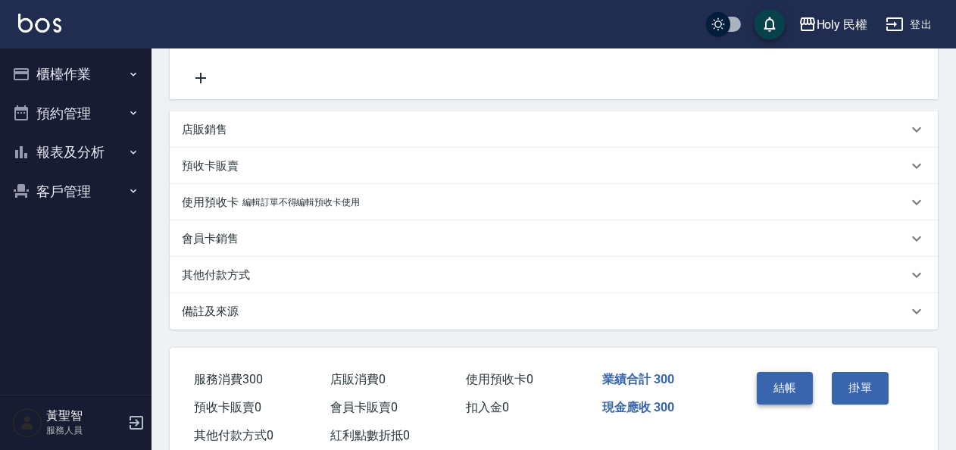
click at [778, 393] on button "結帳" at bounding box center [785, 388] width 57 height 32
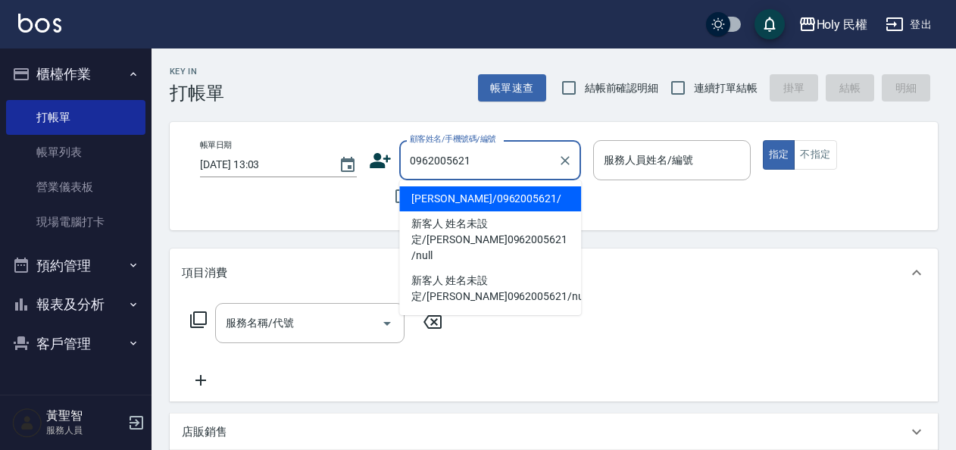
click at [497, 200] on li "[PERSON_NAME]/0962005621/" at bounding box center [490, 198] width 182 height 25
type input "[PERSON_NAME]/0962005621/"
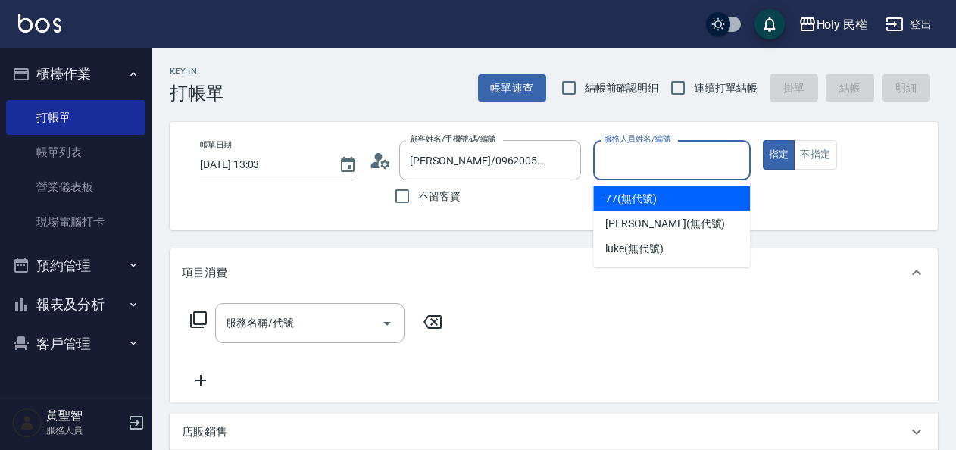
click at [648, 164] on input "服務人員姓名/編號" at bounding box center [671, 160] width 143 height 27
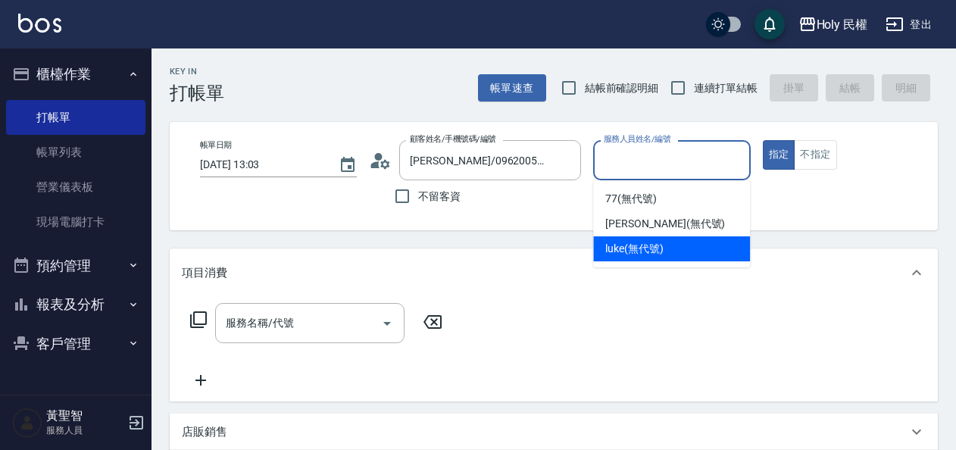
click at [638, 248] on span "luke (無代號)" at bounding box center [634, 249] width 58 height 16
type input "luke(無代號)"
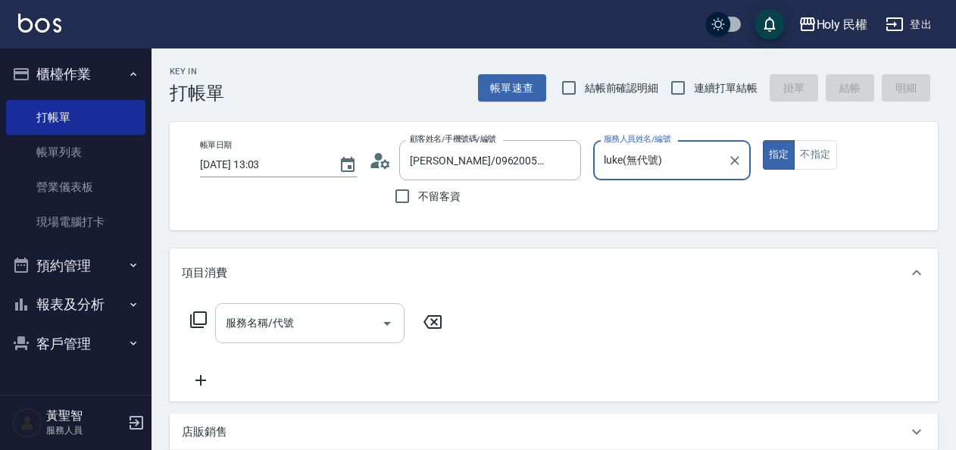
click at [248, 331] on input "服務名稱/代號" at bounding box center [298, 323] width 153 height 27
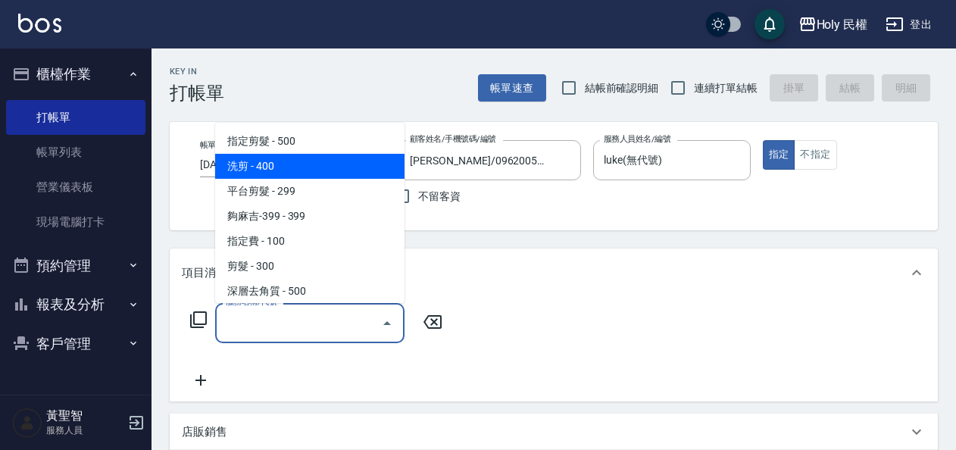
click at [274, 167] on span "洗剪 - 400" at bounding box center [309, 166] width 189 height 25
type input "洗剪(3)"
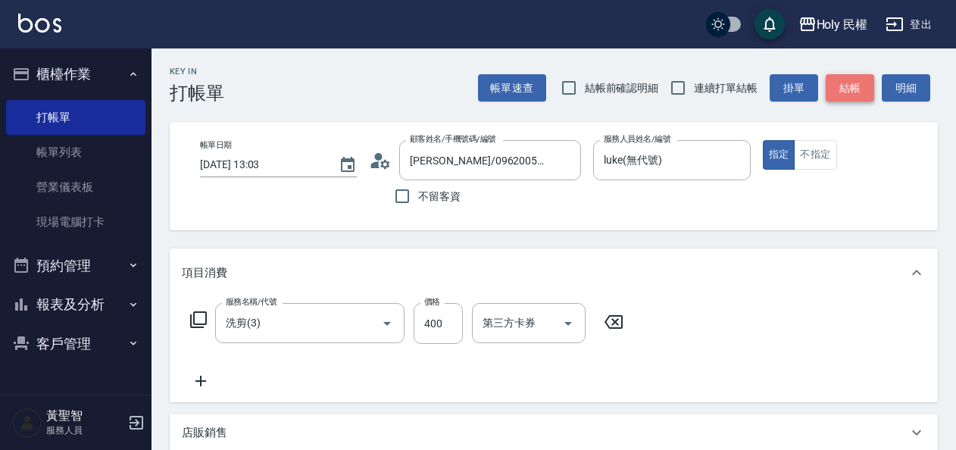
click at [847, 86] on button "結帳" at bounding box center [850, 88] width 48 height 28
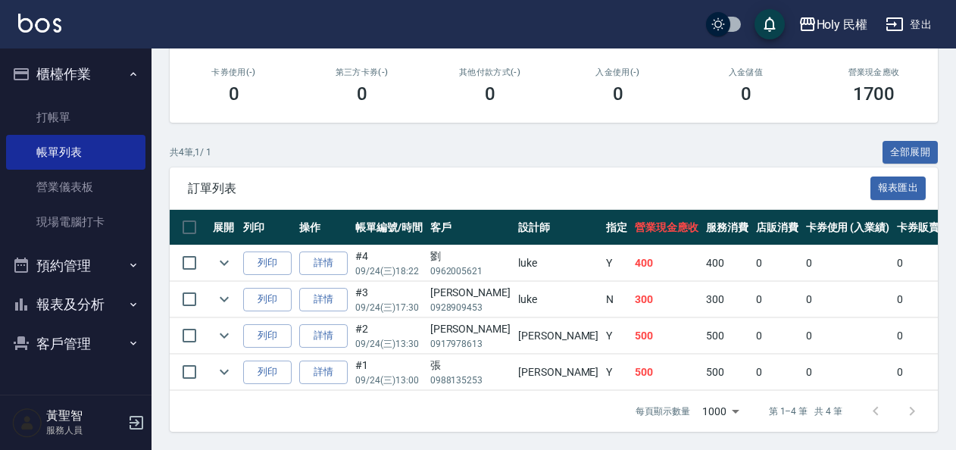
scroll to position [40, 0]
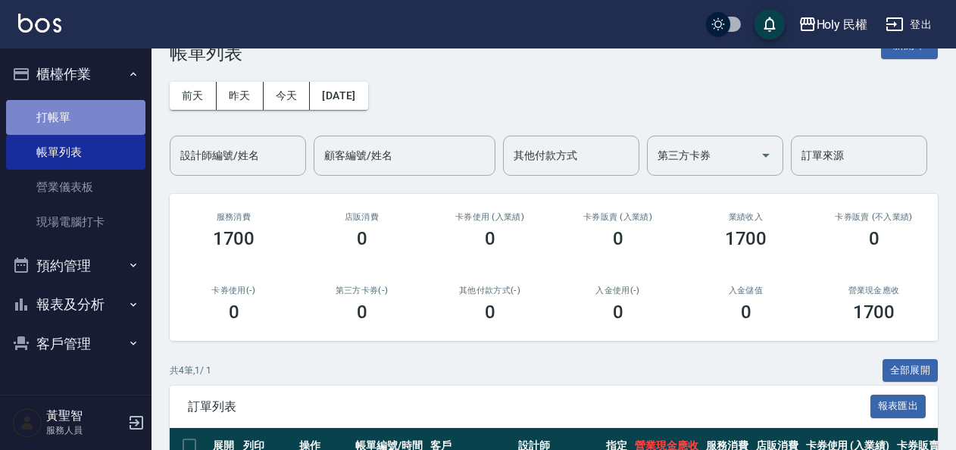
click at [90, 121] on link "打帳單" at bounding box center [75, 117] width 139 height 35
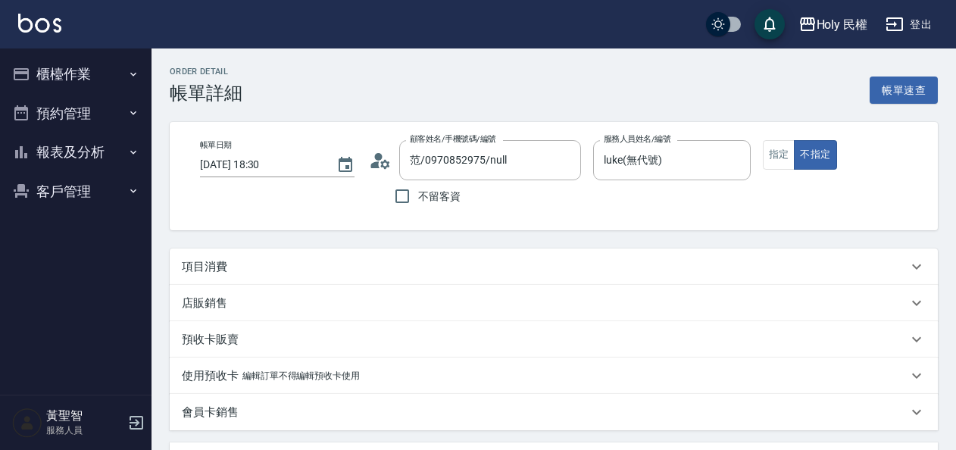
click at [321, 258] on div "項目消費" at bounding box center [554, 266] width 768 height 36
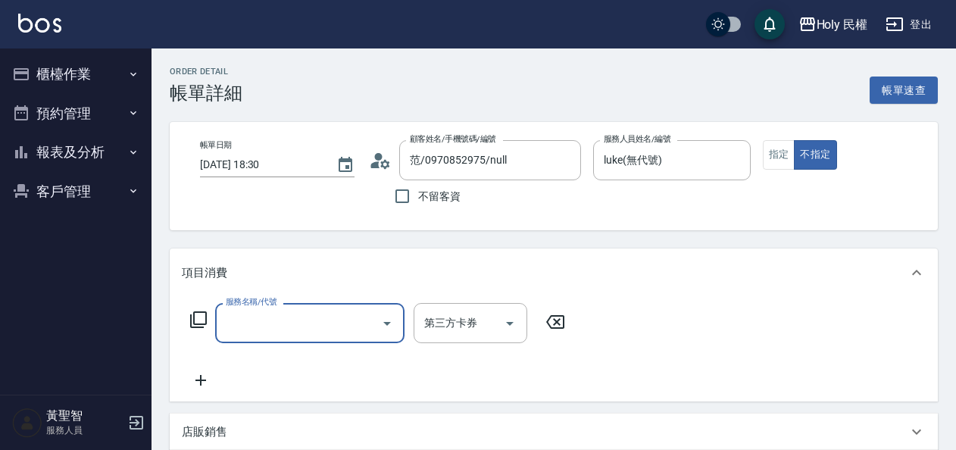
click at [359, 319] on input "服務名稱/代號" at bounding box center [298, 323] width 153 height 27
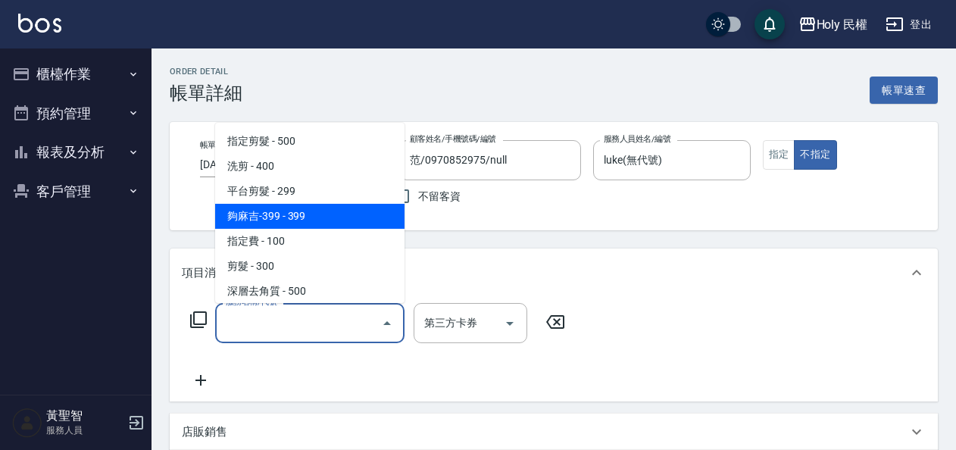
click at [253, 212] on span "夠麻吉-399 - 399" at bounding box center [309, 216] width 189 height 25
type input "夠麻吉-399(5)"
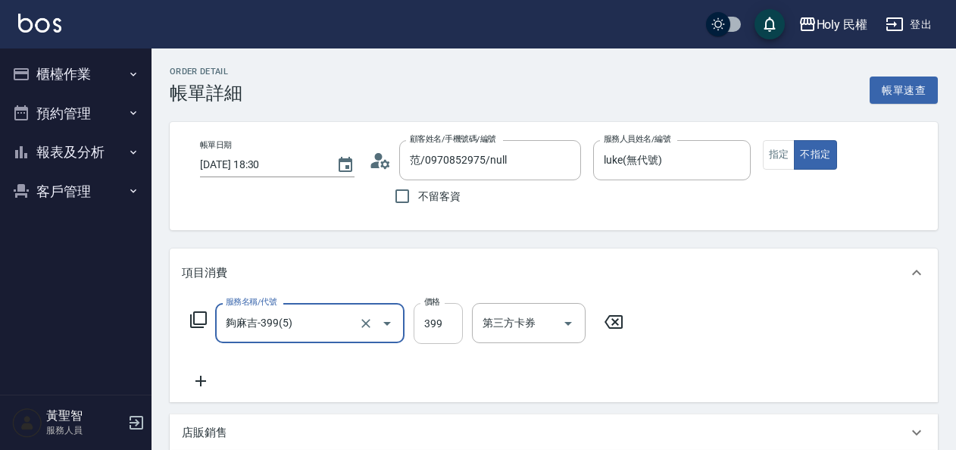
click at [442, 321] on input "399" at bounding box center [438, 323] width 49 height 41
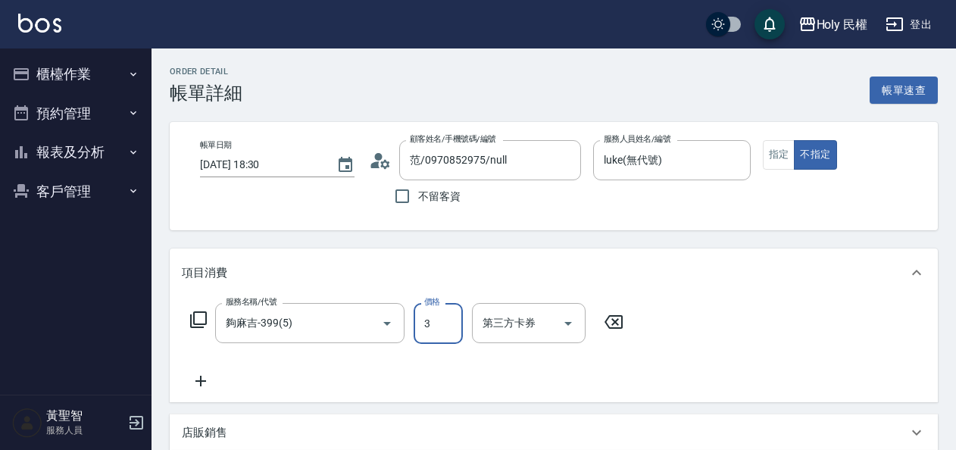
type input "349"
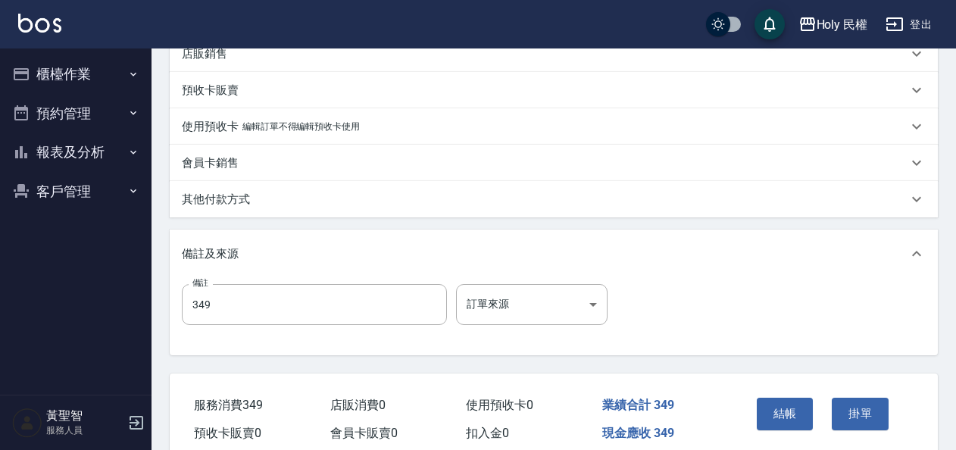
scroll to position [446, 0]
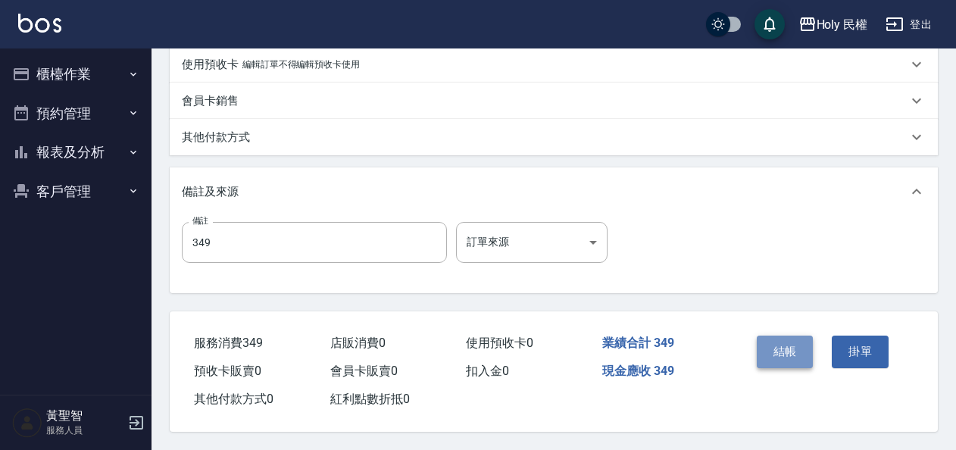
click at [798, 351] on button "結帳" at bounding box center [785, 352] width 57 height 32
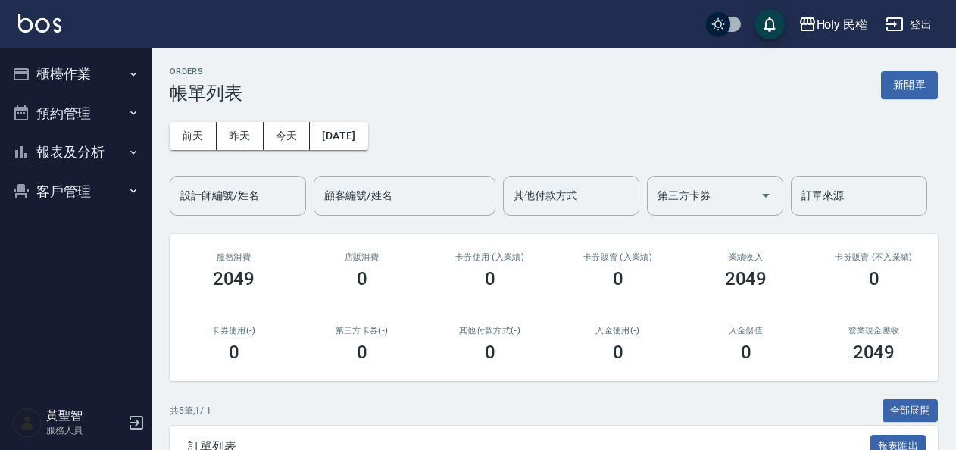
scroll to position [303, 0]
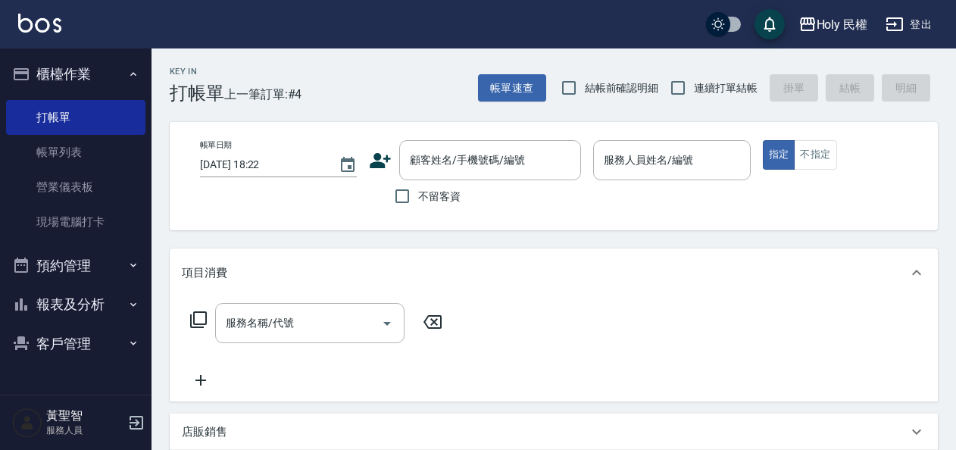
click at [383, 161] on icon at bounding box center [380, 160] width 23 height 23
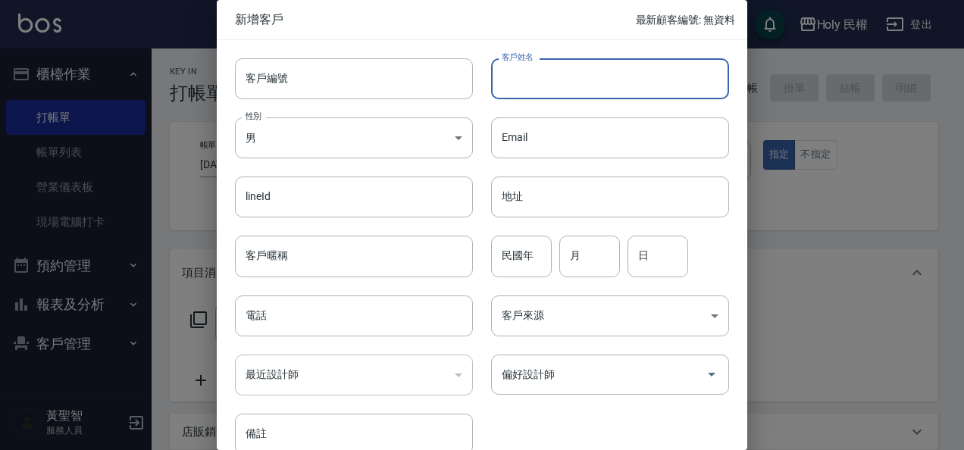
click at [592, 69] on input "客戶姓名" at bounding box center [610, 78] width 238 height 41
type input "u"
type input "顏"
click at [314, 313] on input "電話" at bounding box center [354, 315] width 238 height 41
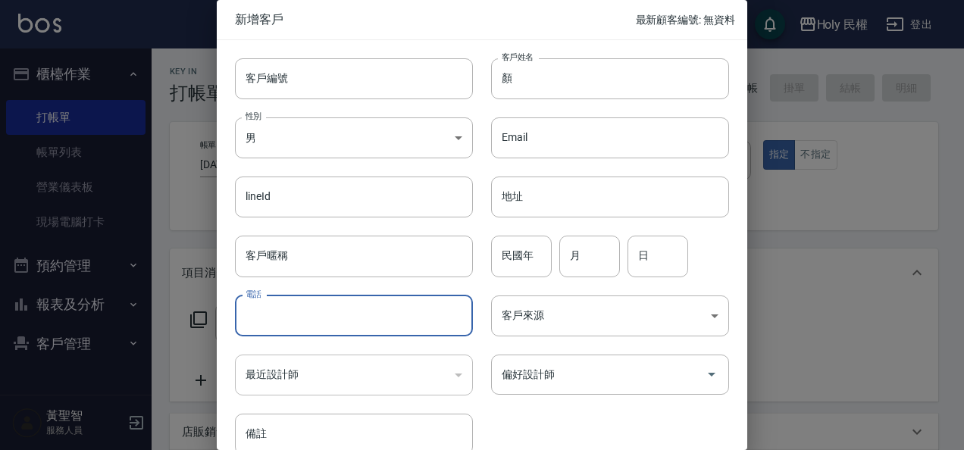
type input "ㄢ"
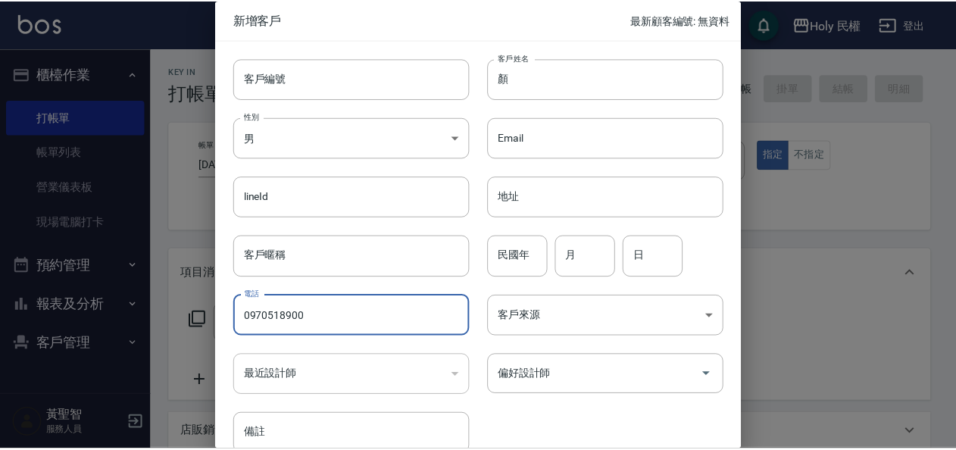
scroll to position [74, 0]
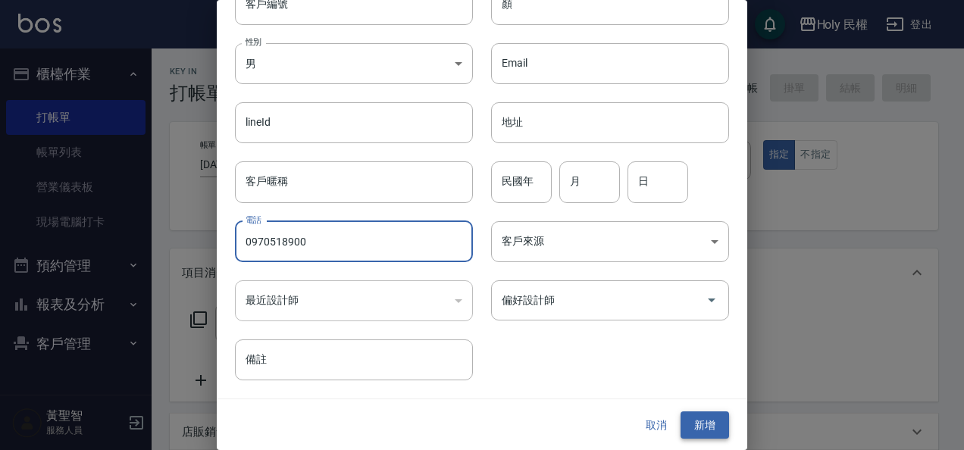
type input "0970518900"
click at [706, 426] on button "新增" at bounding box center [704, 425] width 48 height 28
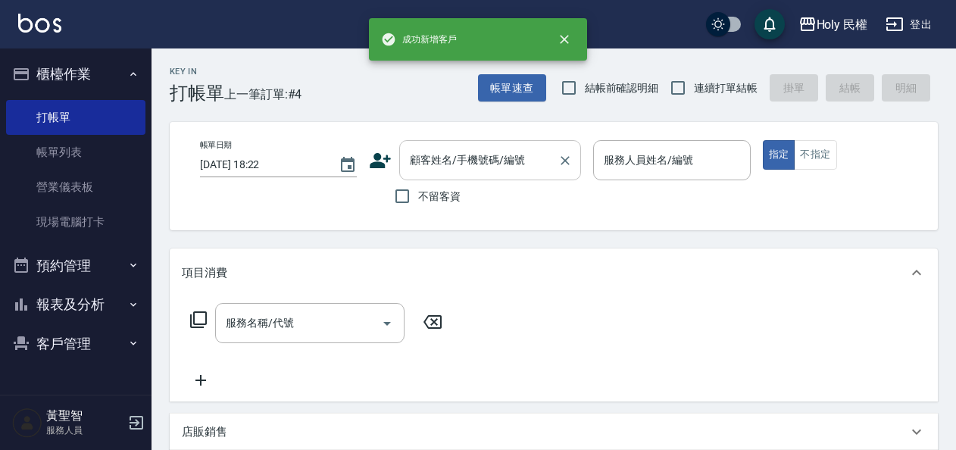
click at [508, 159] on input "顧客姓名/手機號碼/編號" at bounding box center [478, 160] width 145 height 27
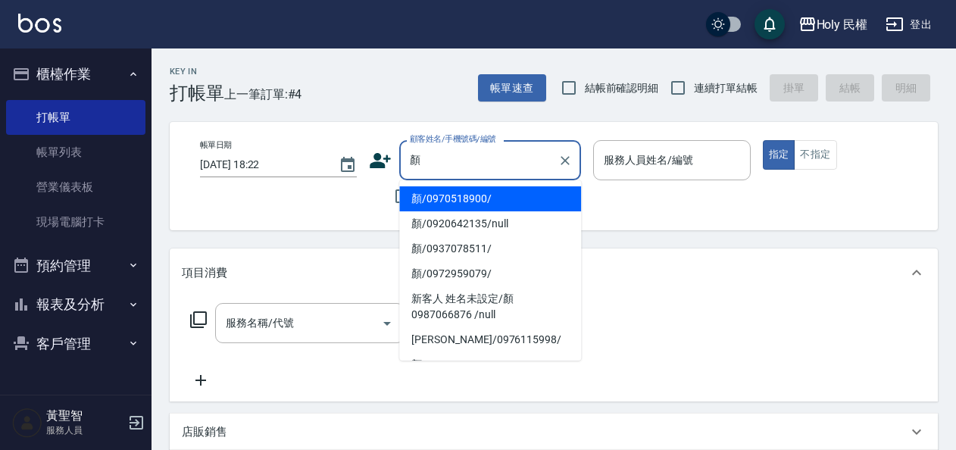
click at [504, 193] on li "顏/0970518900/" at bounding box center [490, 198] width 182 height 25
type input "顏/0970518900/"
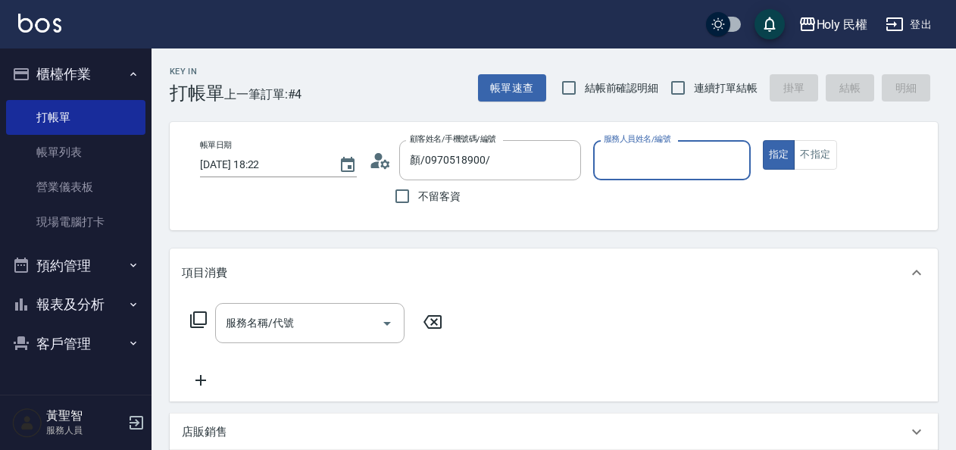
click at [641, 164] on input "服務人員姓名/編號" at bounding box center [671, 160] width 143 height 27
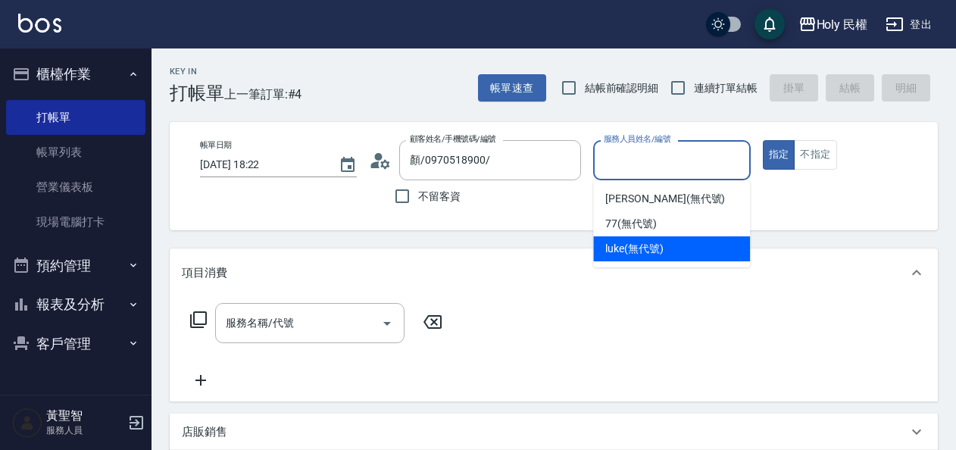
click at [645, 244] on span "luke (無代號)" at bounding box center [634, 249] width 58 height 16
type input "luke(無代號)"
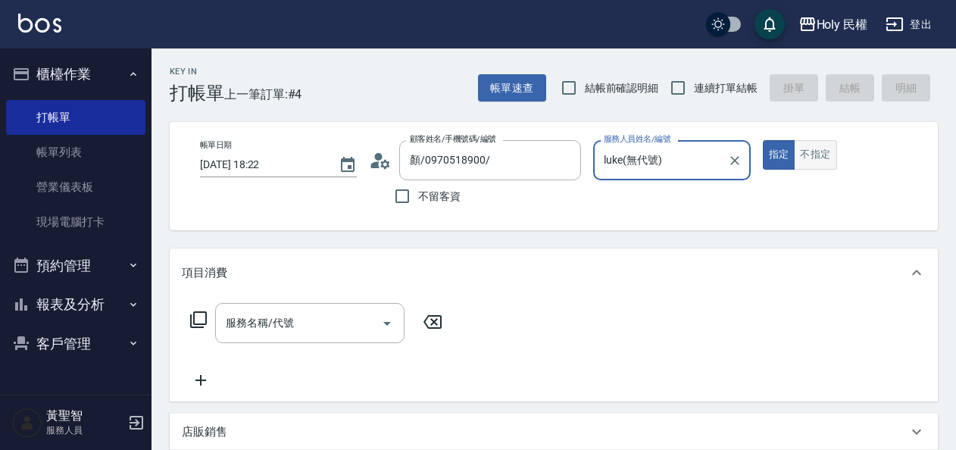
click at [820, 153] on button "不指定" at bounding box center [815, 155] width 42 height 30
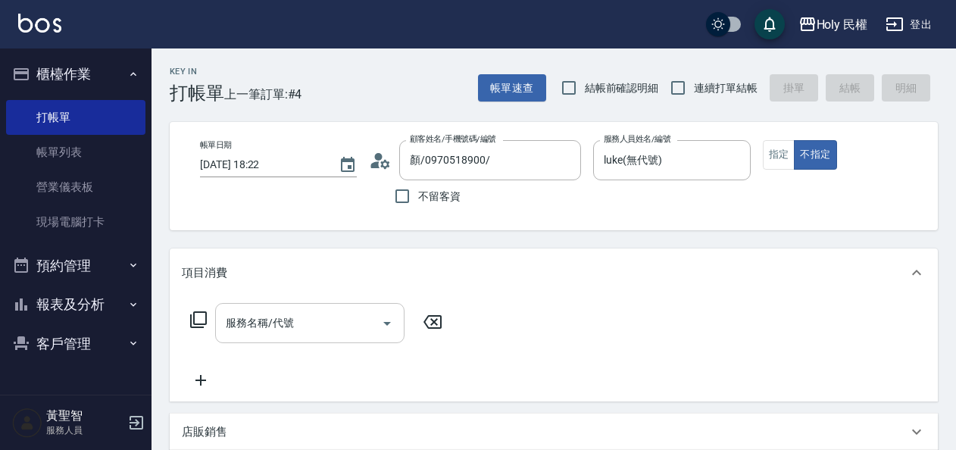
click at [288, 335] on input "服務名稱/代號" at bounding box center [298, 323] width 153 height 27
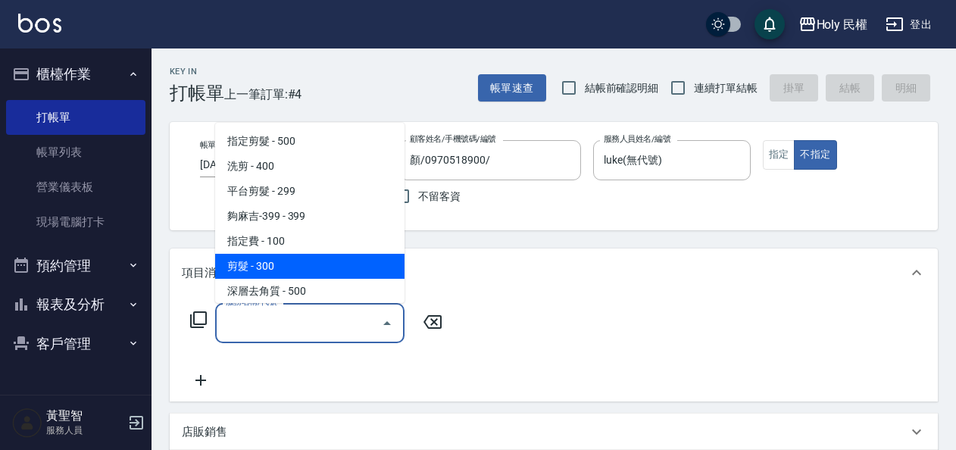
click at [268, 267] on span "剪髮 - 300" at bounding box center [309, 266] width 189 height 25
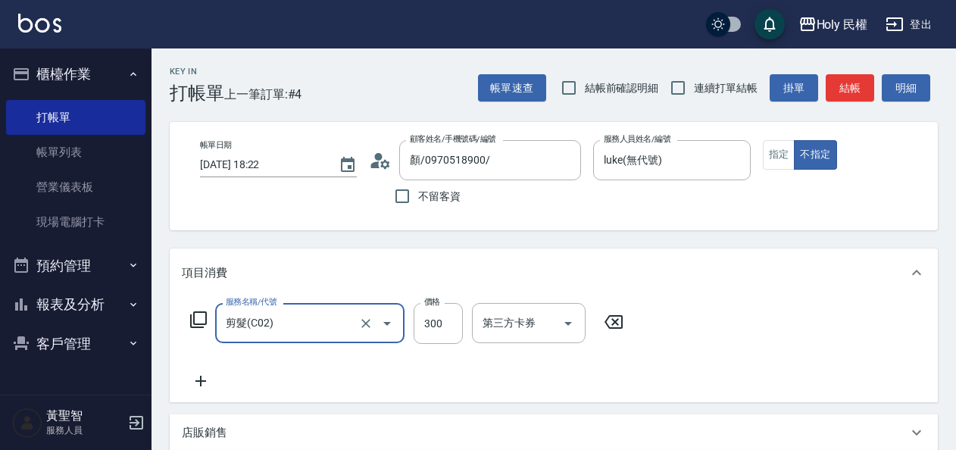
type input "剪髮(C02)"
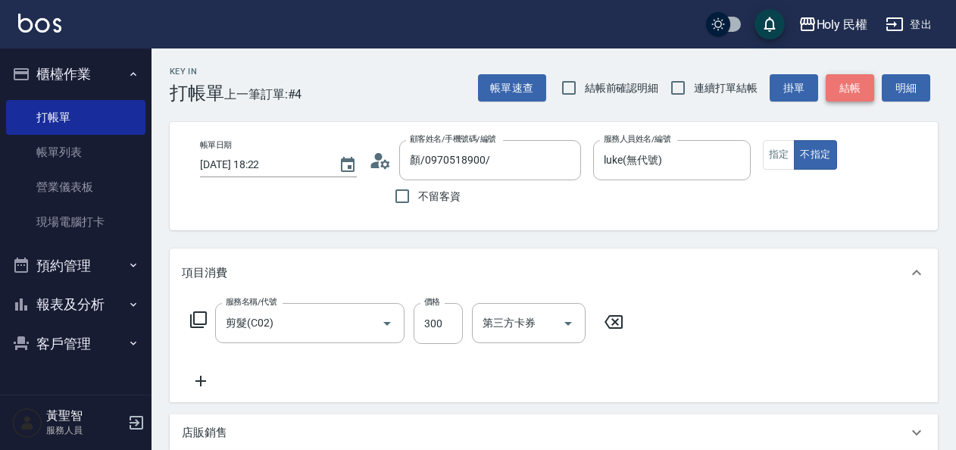
click at [844, 82] on button "結帳" at bounding box center [850, 88] width 48 height 28
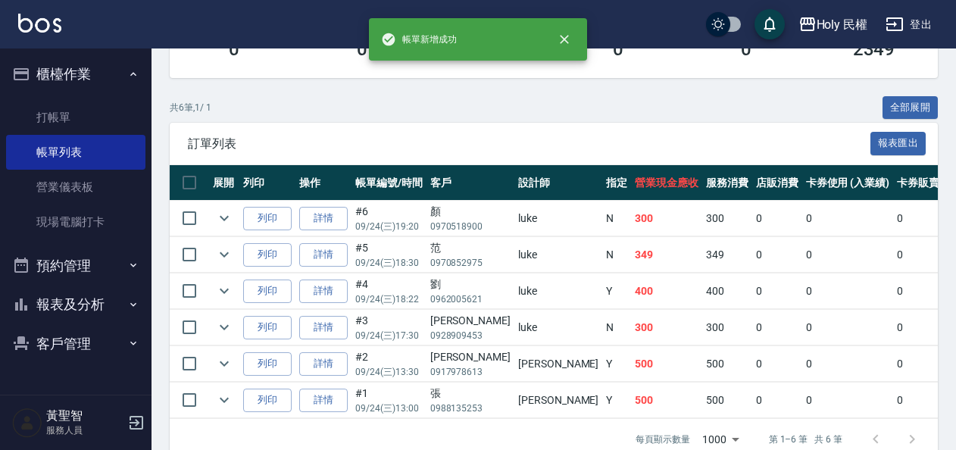
scroll to position [339, 0]
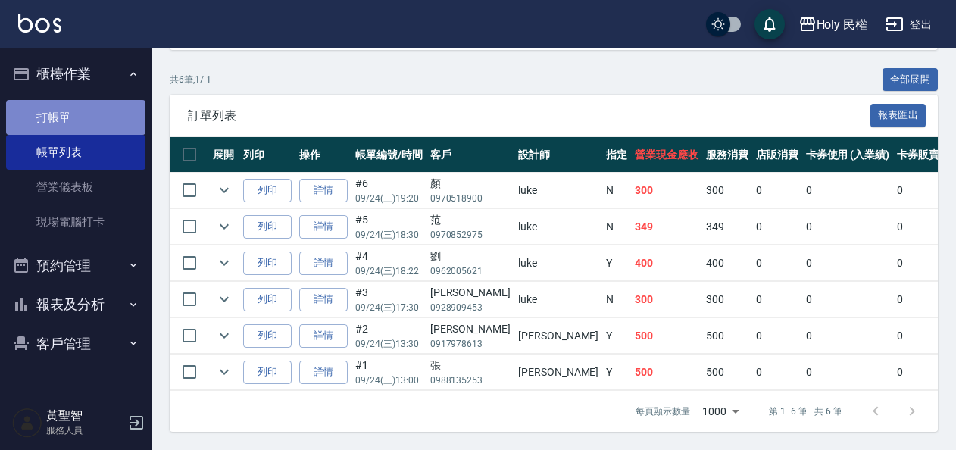
click at [83, 122] on link "打帳單" at bounding box center [75, 117] width 139 height 35
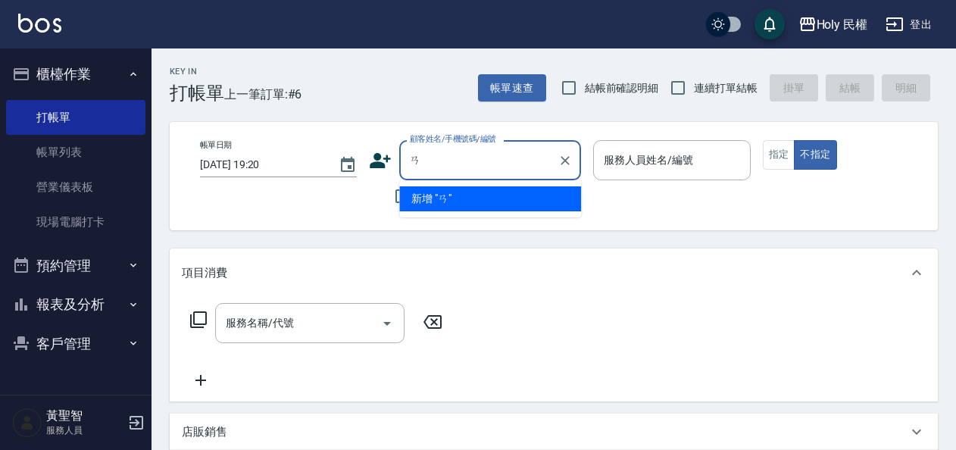
type input "ㄞ"
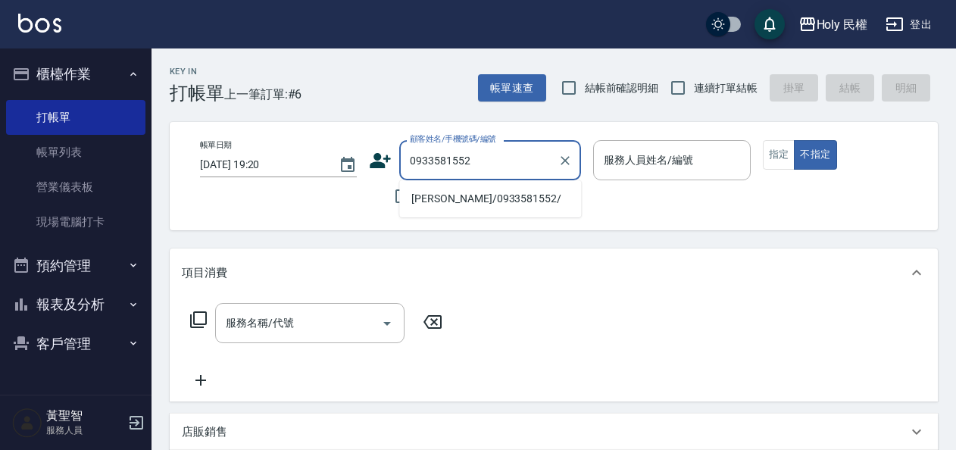
click at [462, 198] on li "李/0933581552/" at bounding box center [490, 198] width 182 height 25
type input "李/0933581552/"
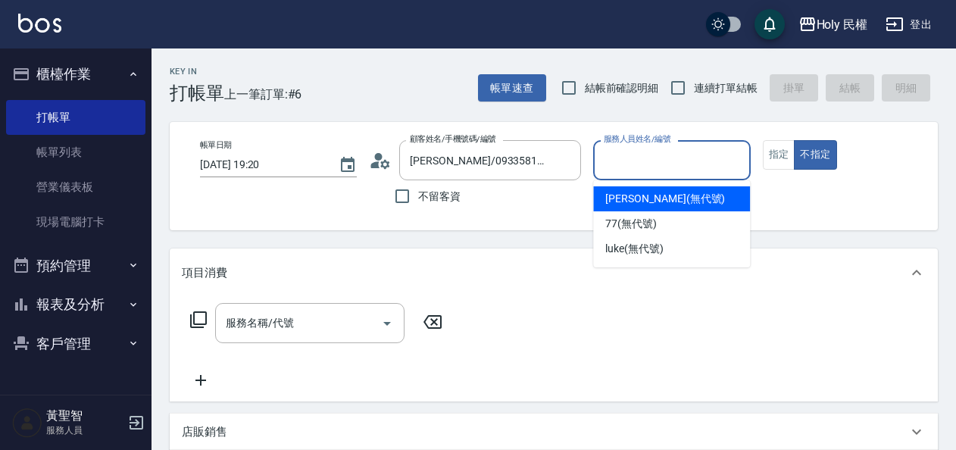
click at [659, 158] on input "服務人員姓名/編號" at bounding box center [671, 160] width 143 height 27
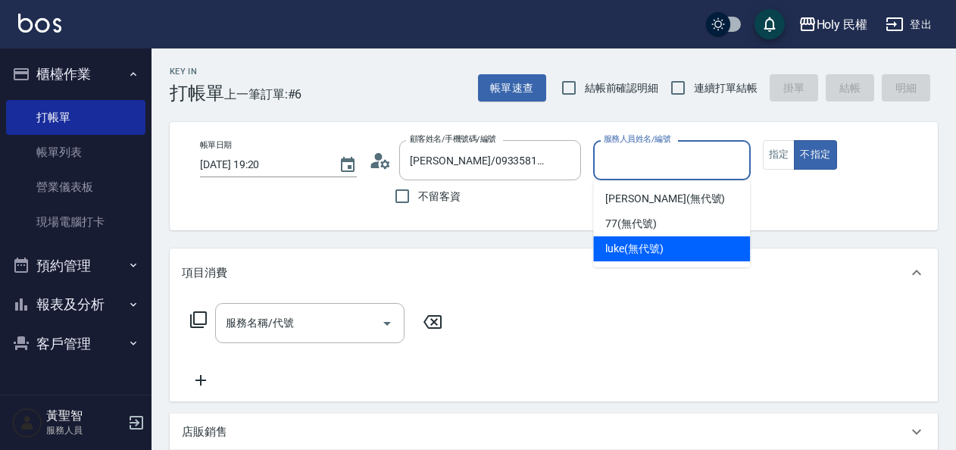
click at [645, 252] on span "luke (無代號)" at bounding box center [634, 249] width 58 height 16
type input "luke(無代號)"
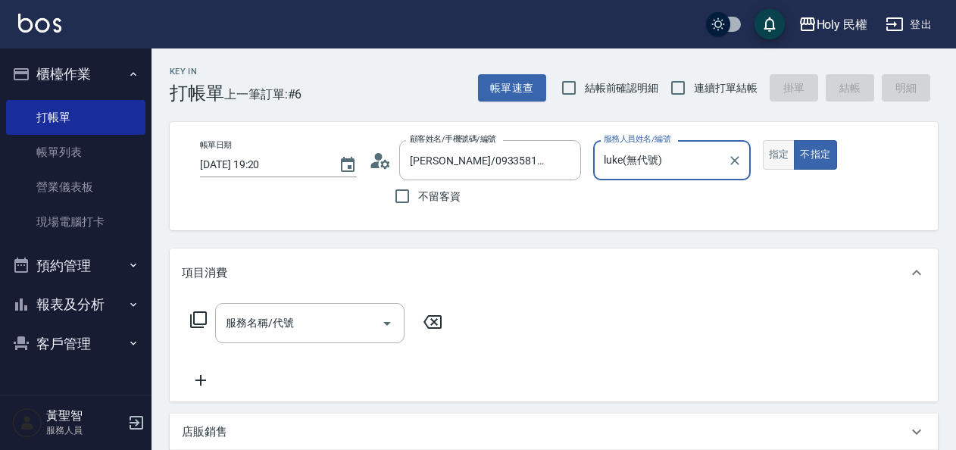
click at [783, 149] on button "指定" at bounding box center [779, 155] width 33 height 30
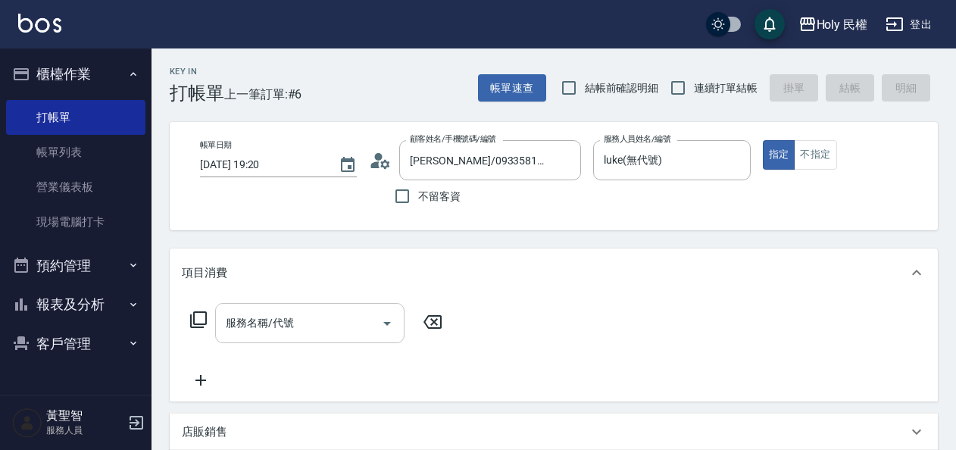
click at [263, 332] on input "服務名稱/代號" at bounding box center [298, 323] width 153 height 27
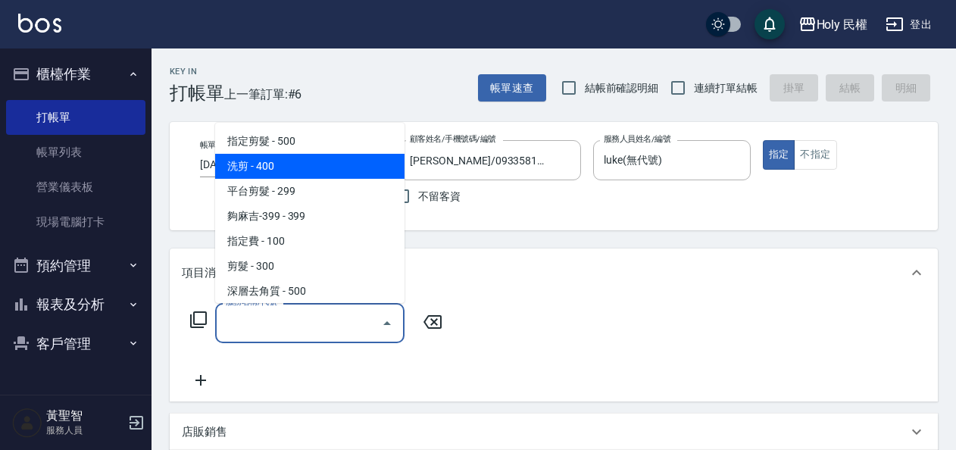
click at [266, 167] on span "洗剪 - 400" at bounding box center [309, 166] width 189 height 25
type input "洗剪(3)"
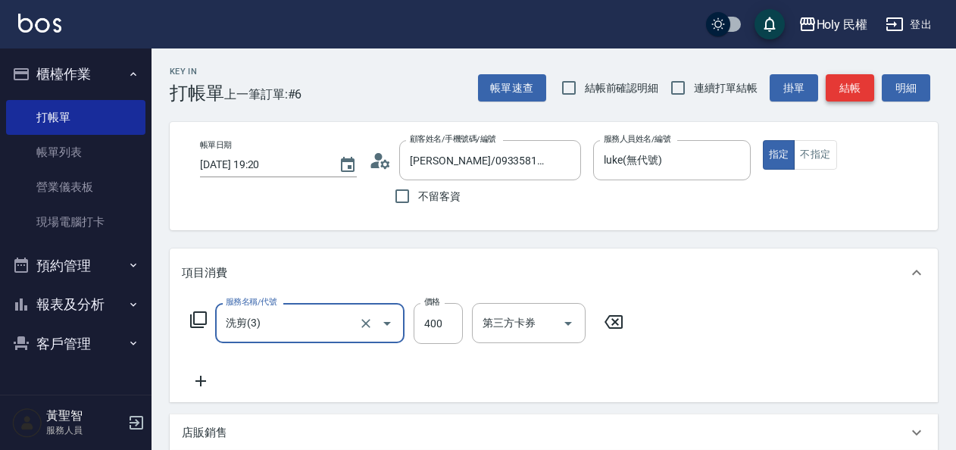
click at [842, 80] on button "結帳" at bounding box center [850, 88] width 48 height 28
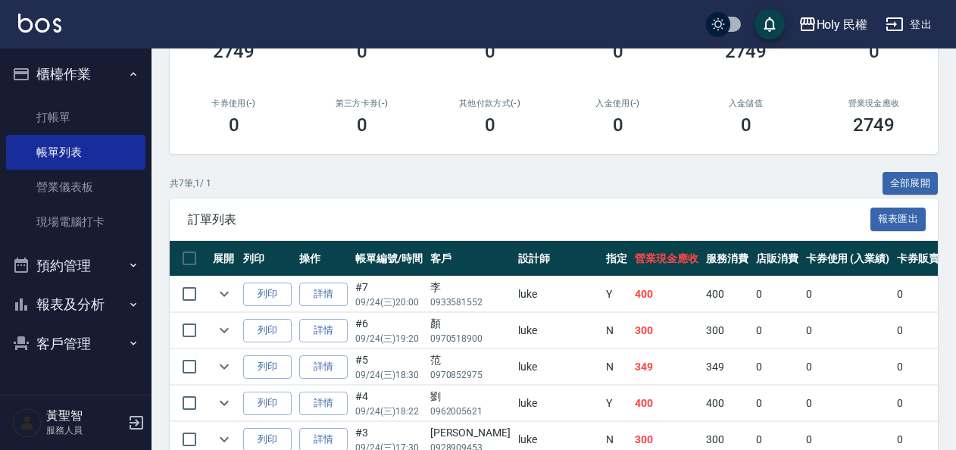
scroll to position [375, 0]
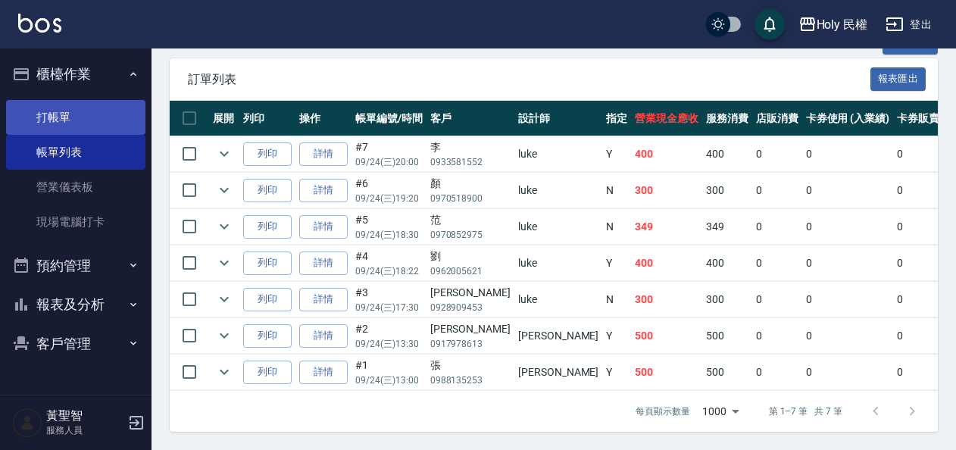
click at [92, 112] on link "打帳單" at bounding box center [75, 117] width 139 height 35
